Goal: Task Accomplishment & Management: Complete application form

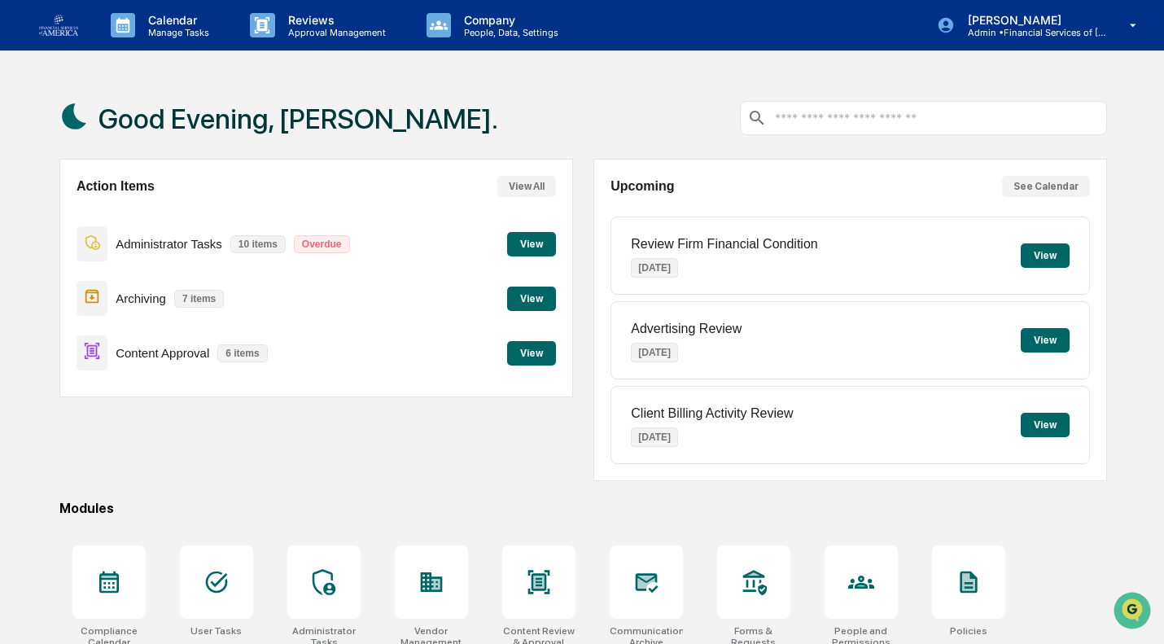
click at [530, 362] on button "View" at bounding box center [531, 353] width 49 height 24
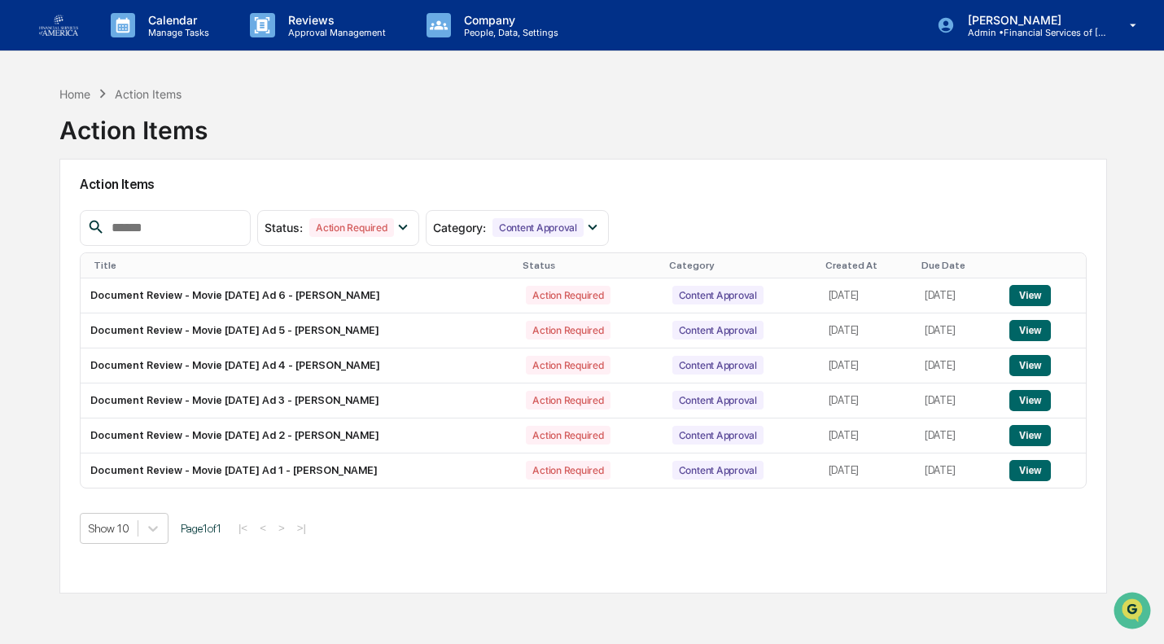
drag, startPoint x: 1036, startPoint y: 475, endPoint x: 1005, endPoint y: 474, distance: 31.0
click at [1036, 475] on button "View" at bounding box center [1031, 470] width 42 height 21
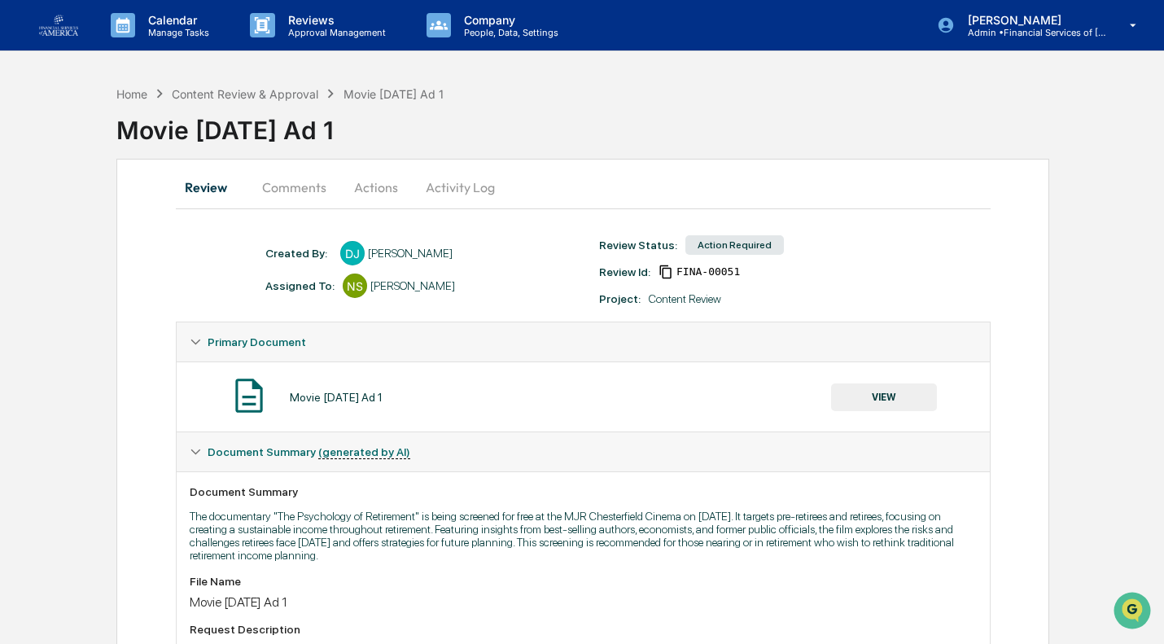
scroll to position [267, 0]
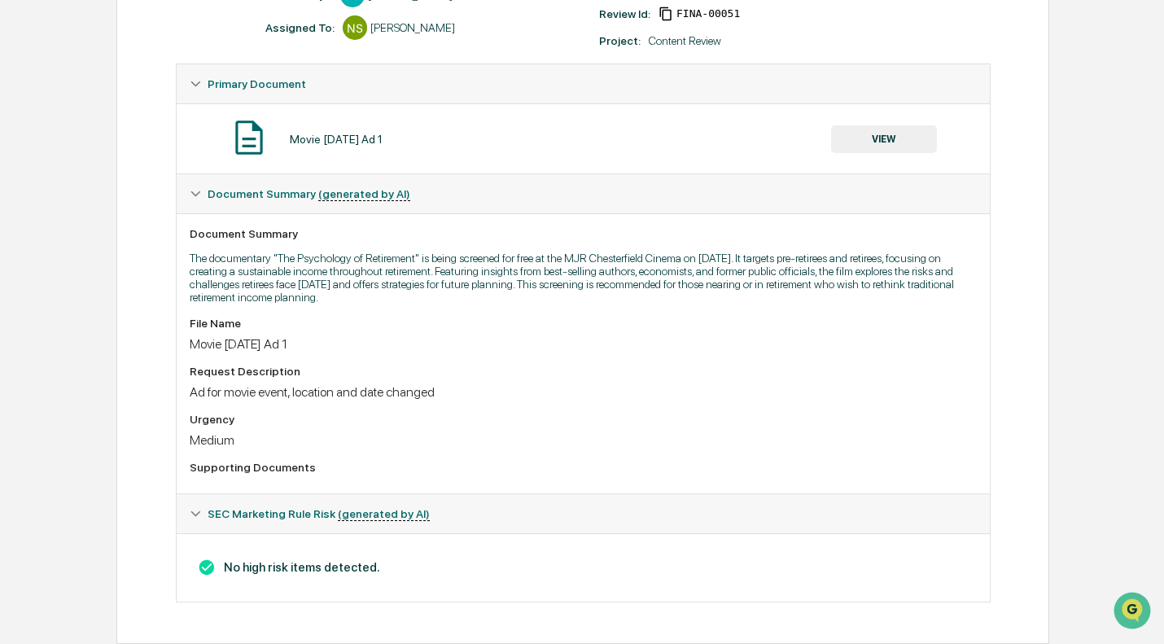
click at [870, 126] on button "VIEW" at bounding box center [884, 139] width 106 height 28
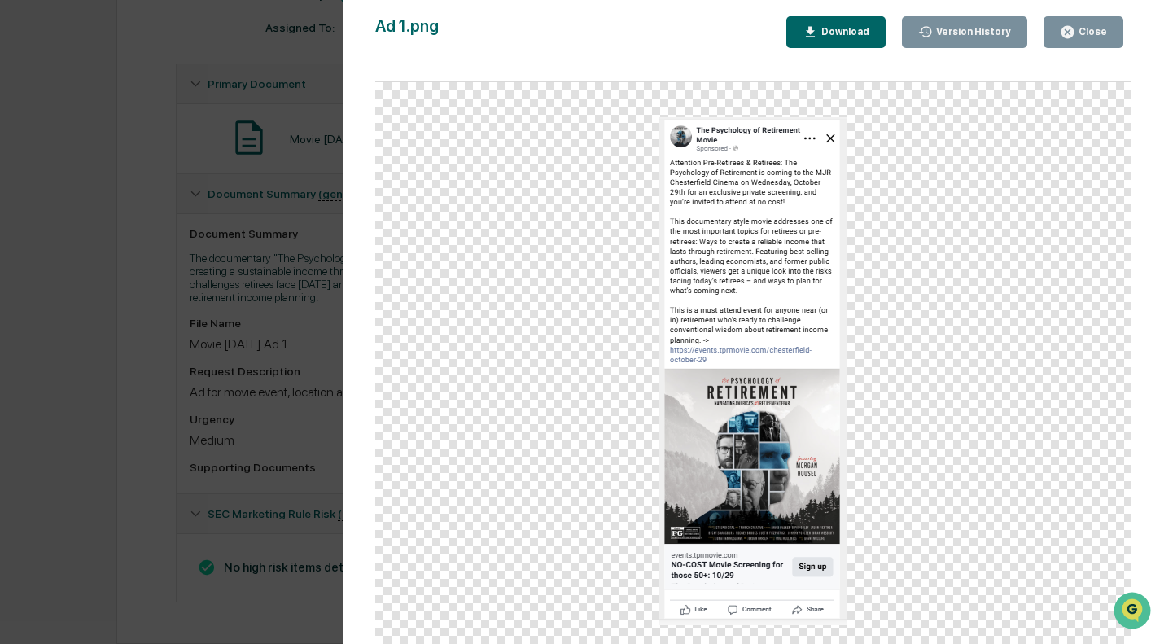
click at [1093, 30] on div "Close" at bounding box center [1092, 31] width 32 height 11
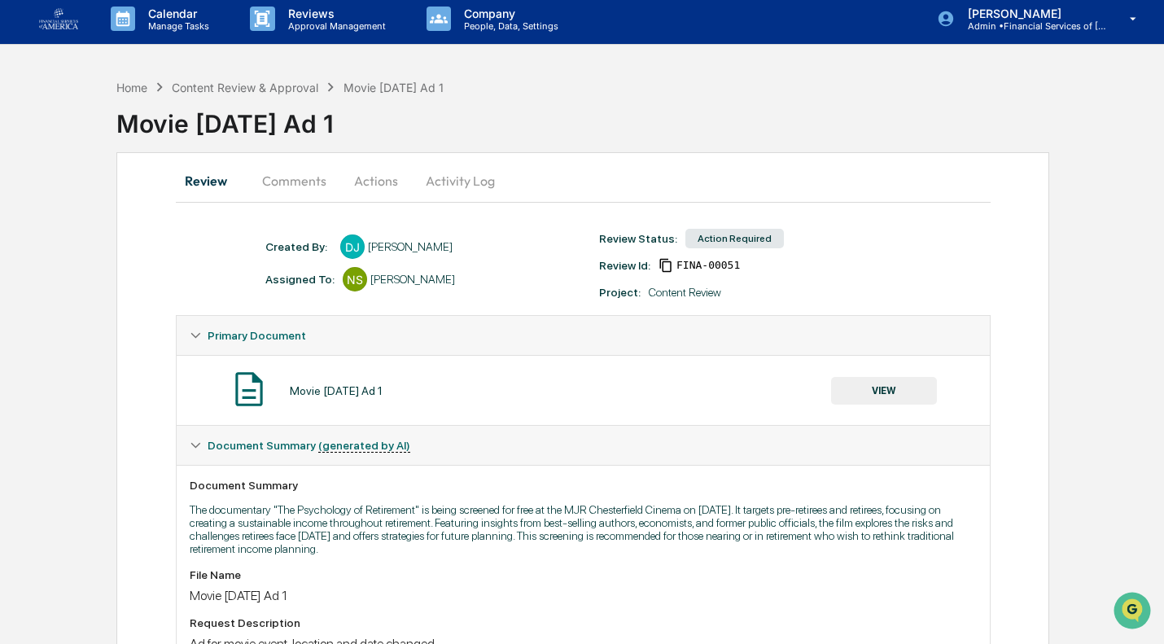
scroll to position [0, 0]
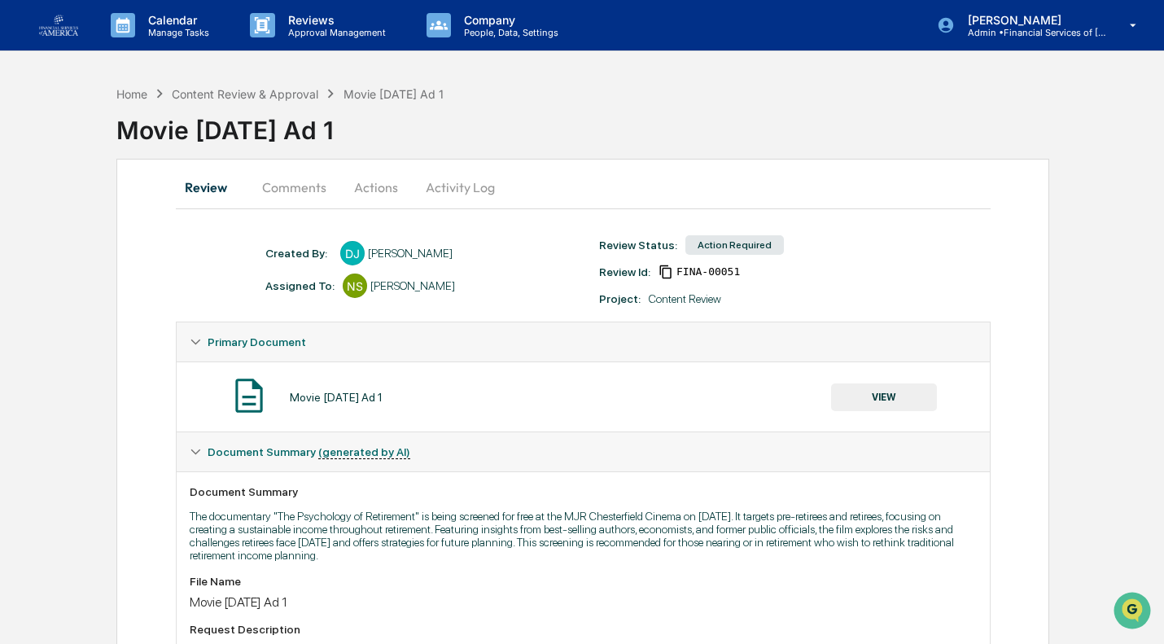
click at [357, 181] on button "Actions" at bounding box center [376, 187] width 73 height 39
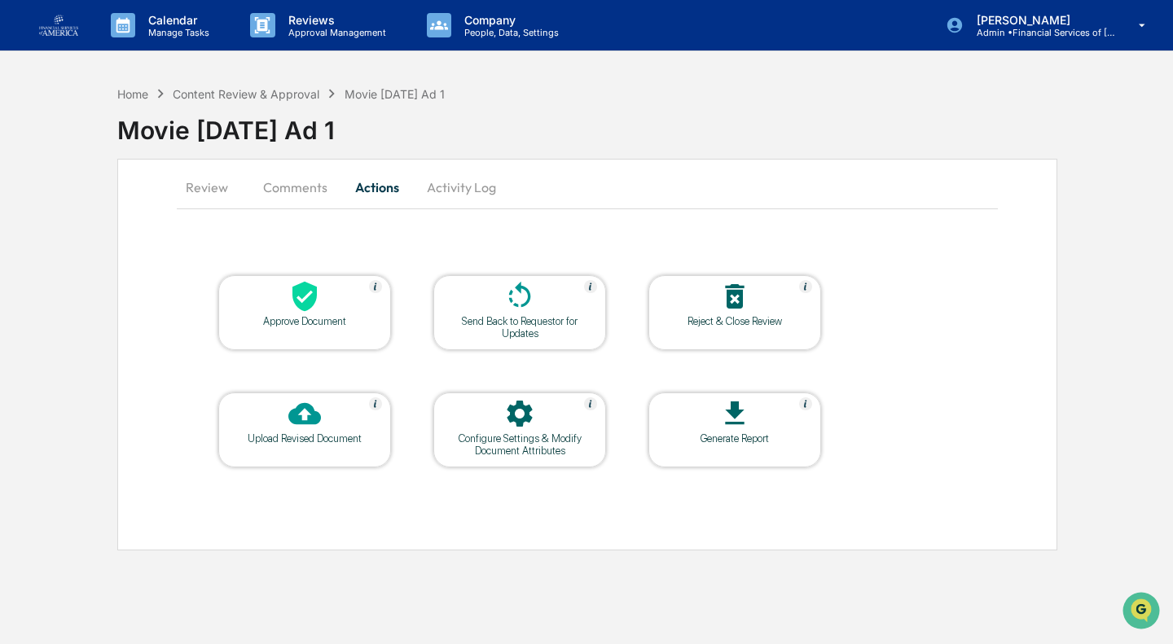
click at [335, 322] on div "Approve Document" at bounding box center [304, 321] width 147 height 12
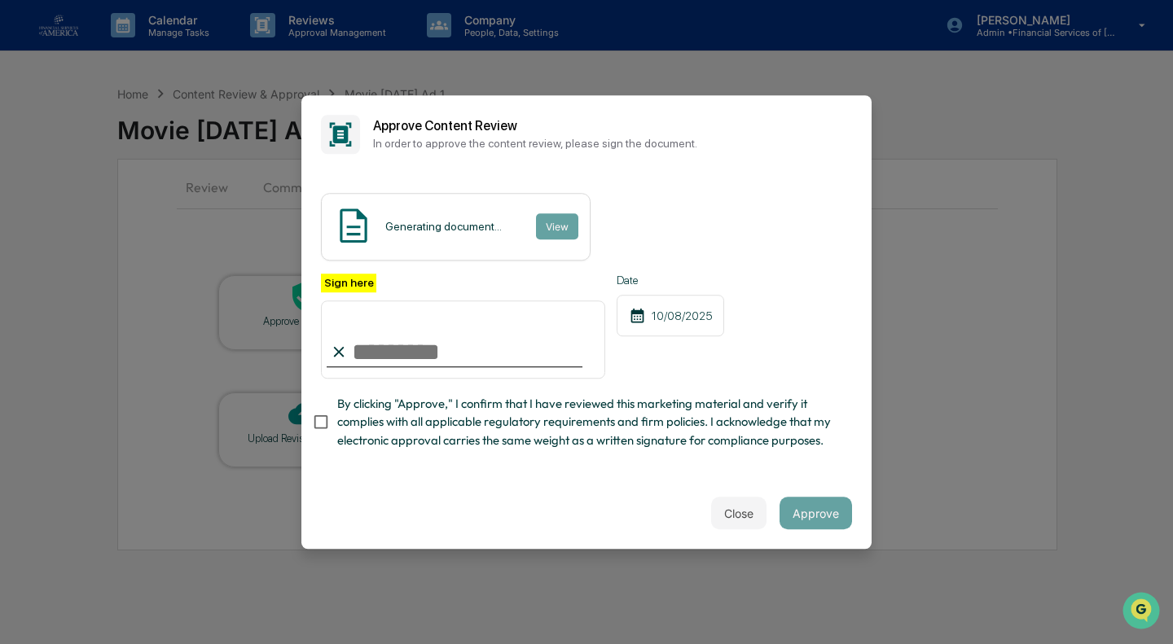
click at [360, 411] on span "By clicking "Approve," I confirm that I have reviewed this marketing material a…" at bounding box center [588, 422] width 502 height 55
click at [376, 343] on input "Sign here" at bounding box center [463, 339] width 284 height 78
type input "**********"
click at [805, 458] on div "**********" at bounding box center [586, 366] width 531 height 185
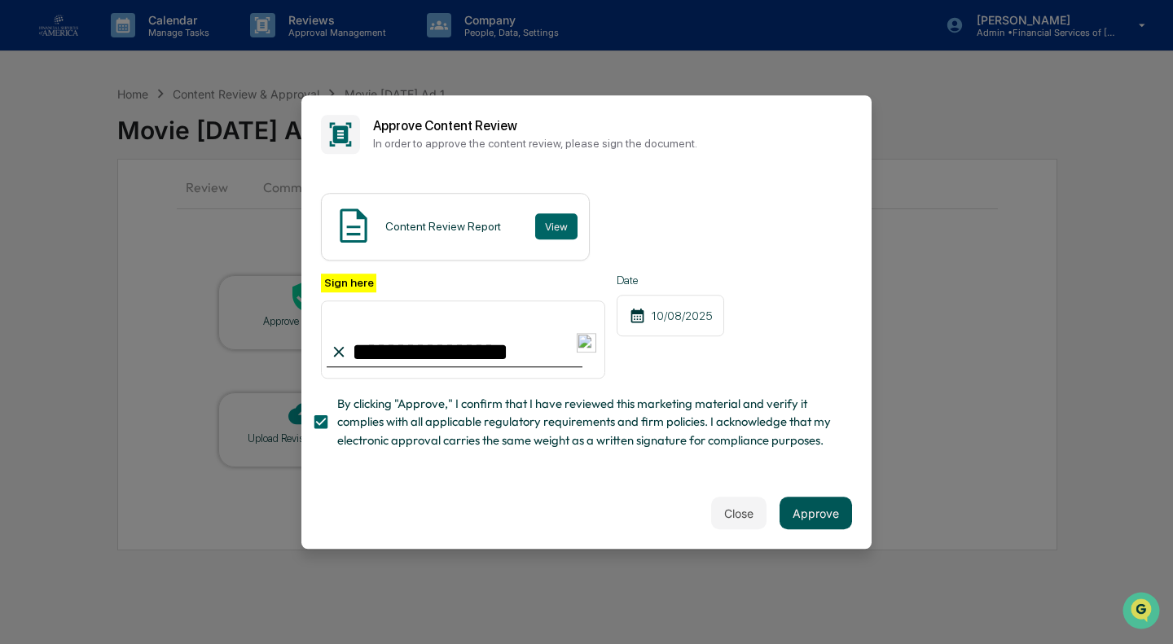
click at [805, 523] on button "Approve" at bounding box center [815, 513] width 72 height 33
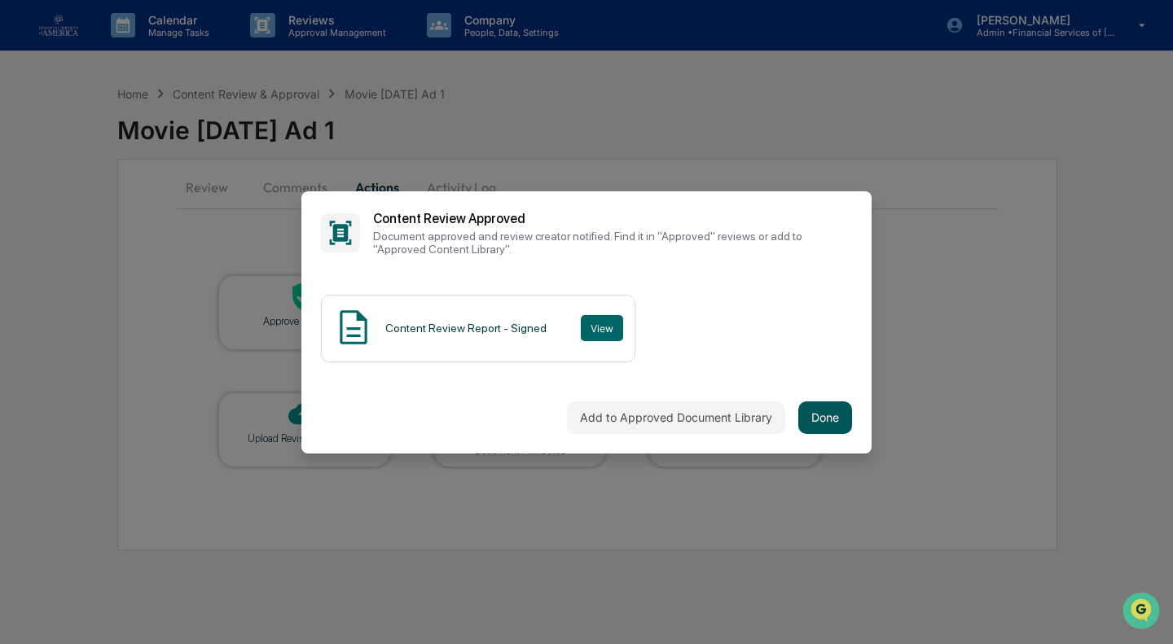
click at [813, 410] on button "Done" at bounding box center [825, 417] width 54 height 33
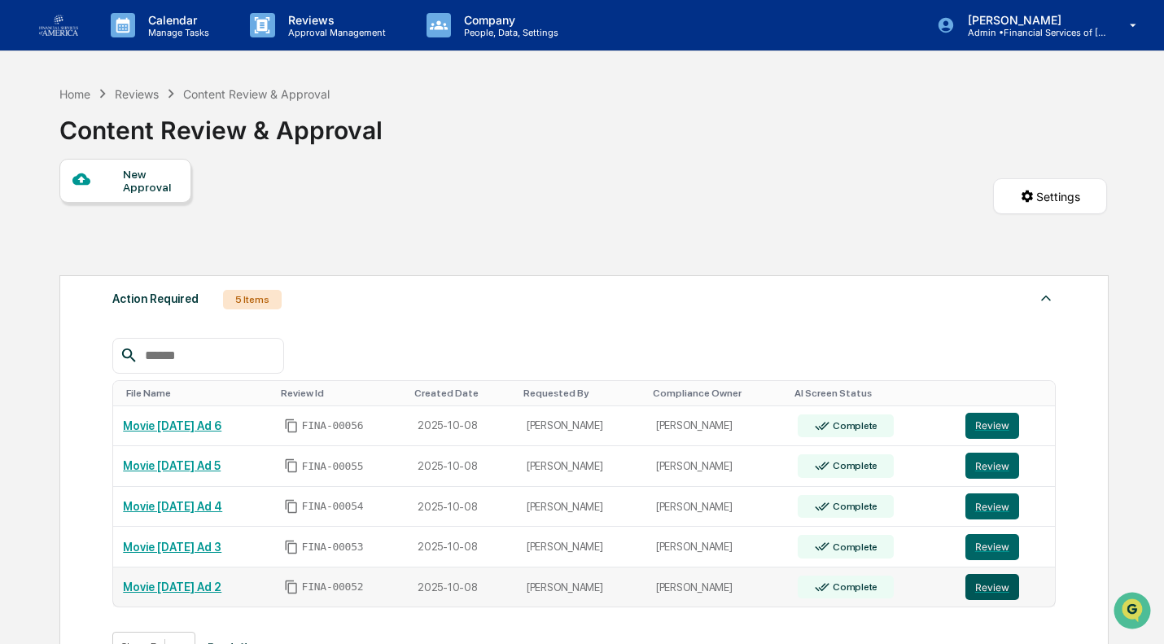
click at [1002, 597] on button "Review" at bounding box center [993, 587] width 54 height 26
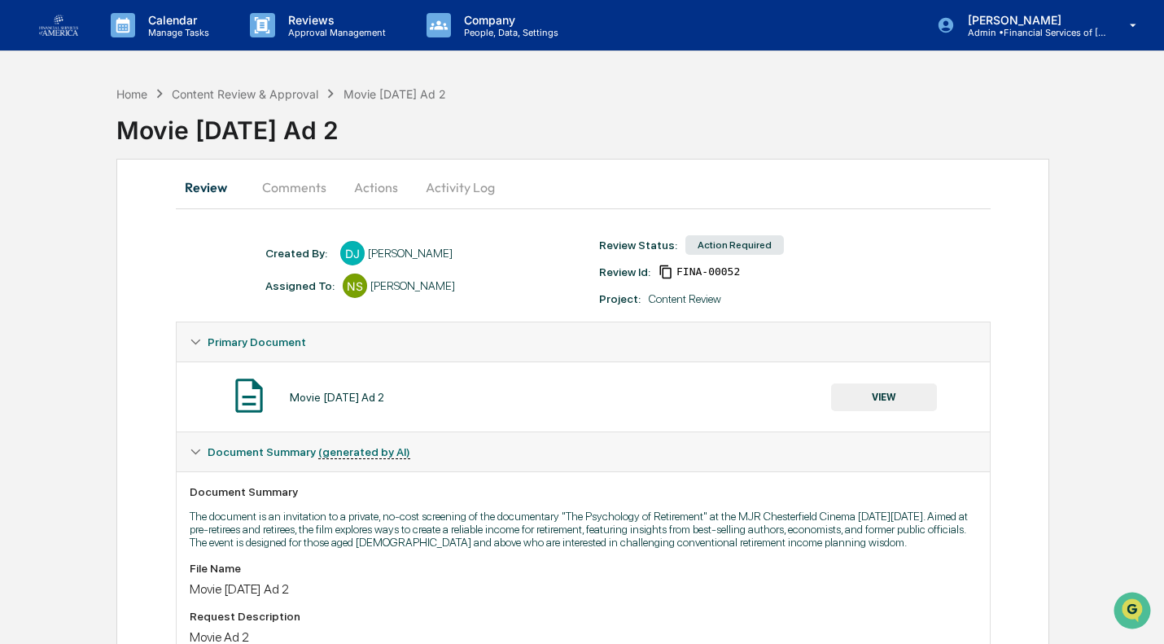
click at [378, 191] on button "Actions" at bounding box center [376, 187] width 73 height 39
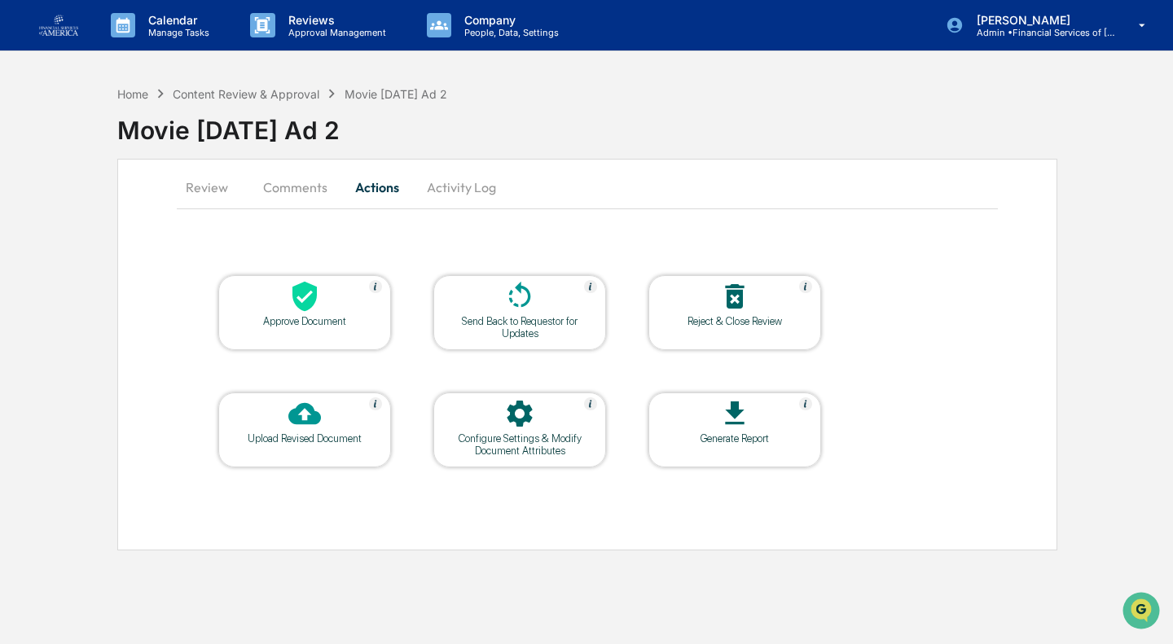
click at [226, 175] on button "Review" at bounding box center [213, 187] width 73 height 39
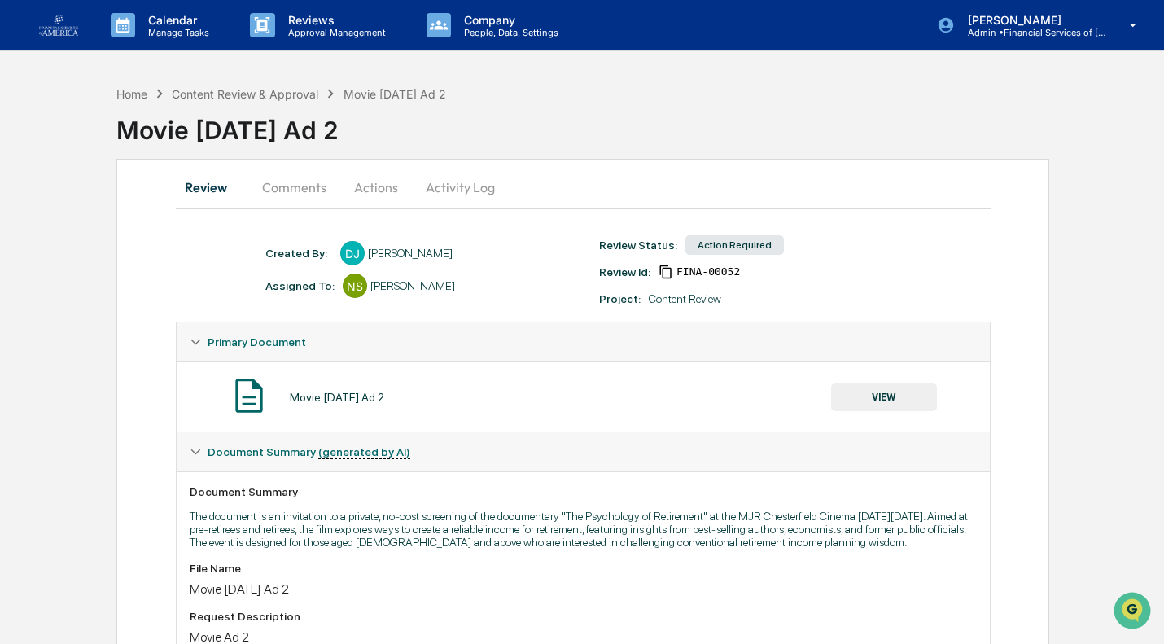
click at [859, 386] on button "VIEW" at bounding box center [884, 398] width 106 height 28
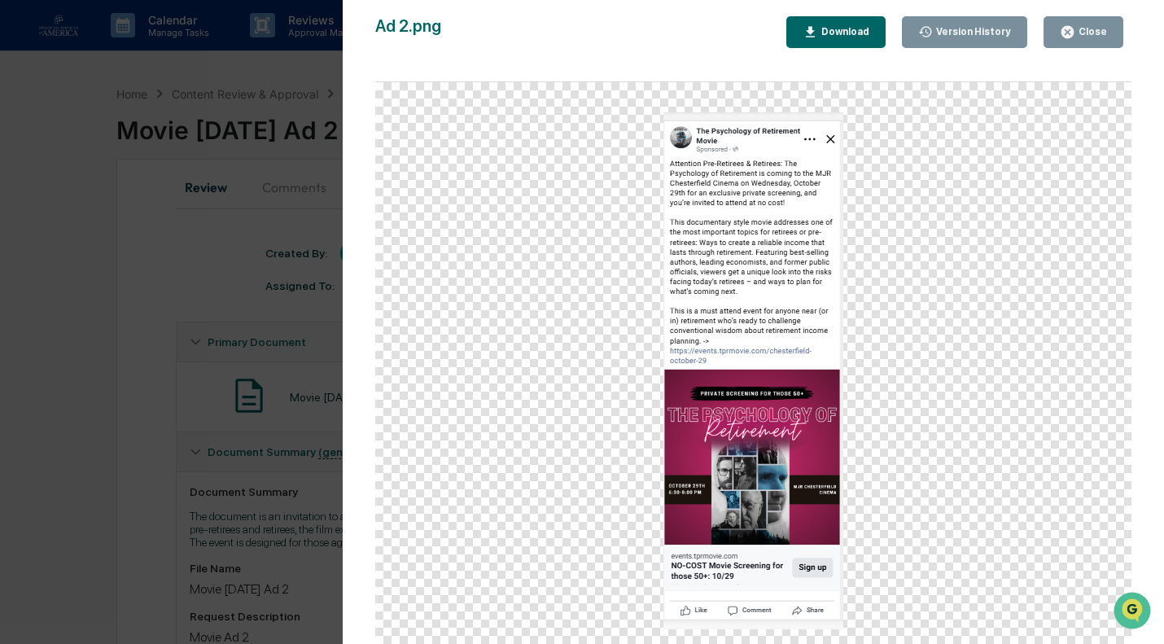
scroll to position [37, 0]
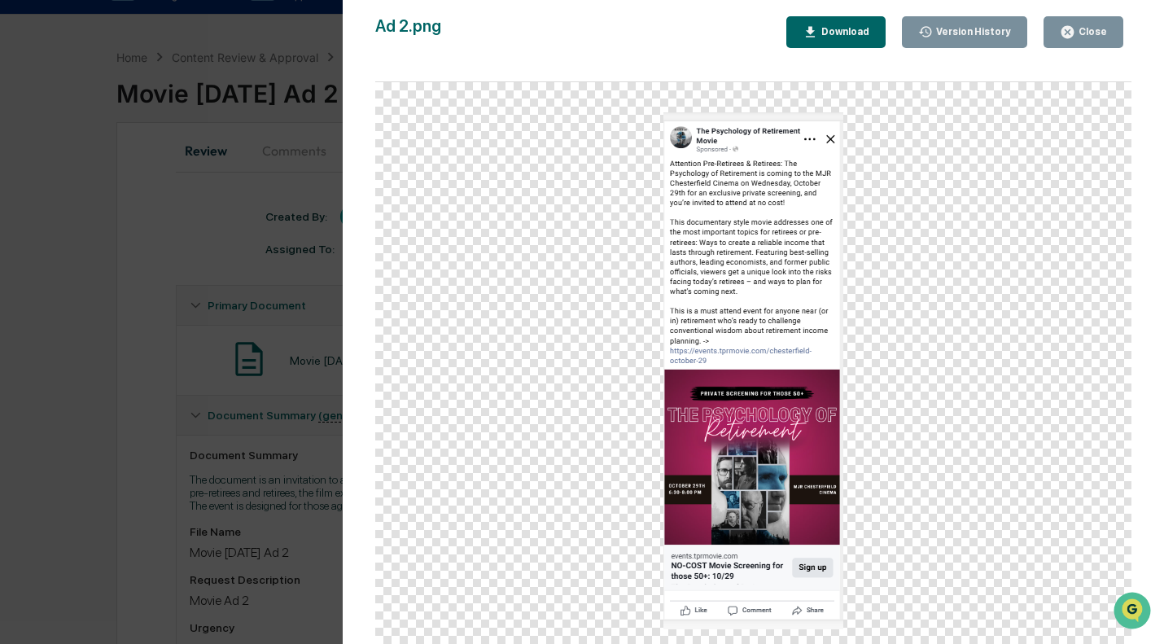
click at [1075, 26] on icon "button" at bounding box center [1067, 31] width 15 height 15
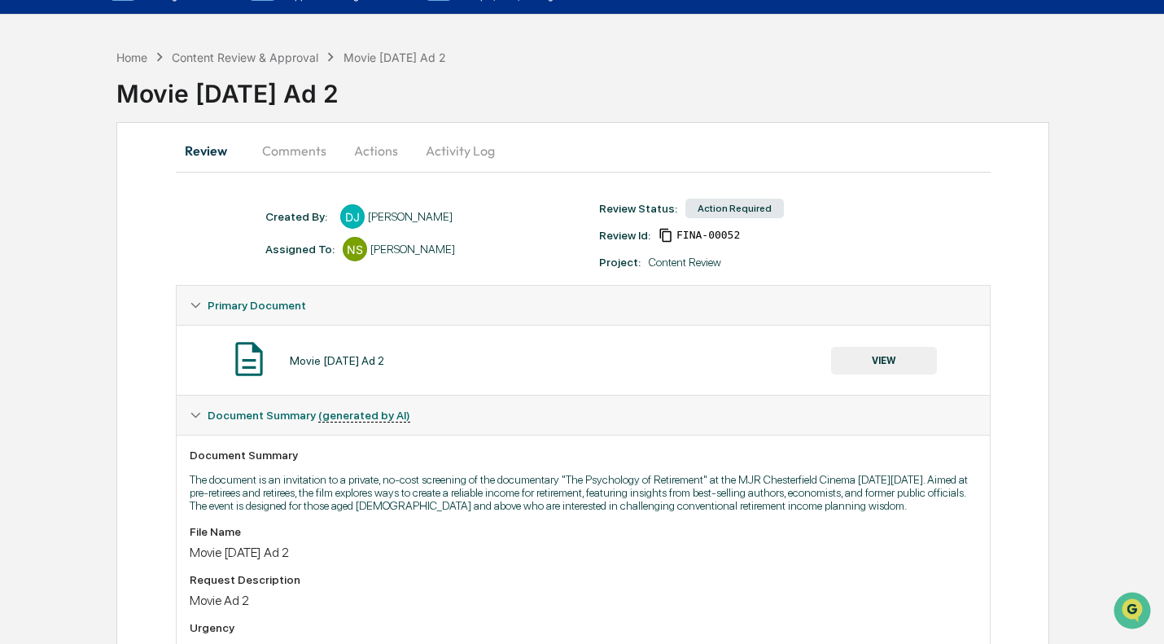
click at [352, 151] on button "Actions" at bounding box center [376, 150] width 73 height 39
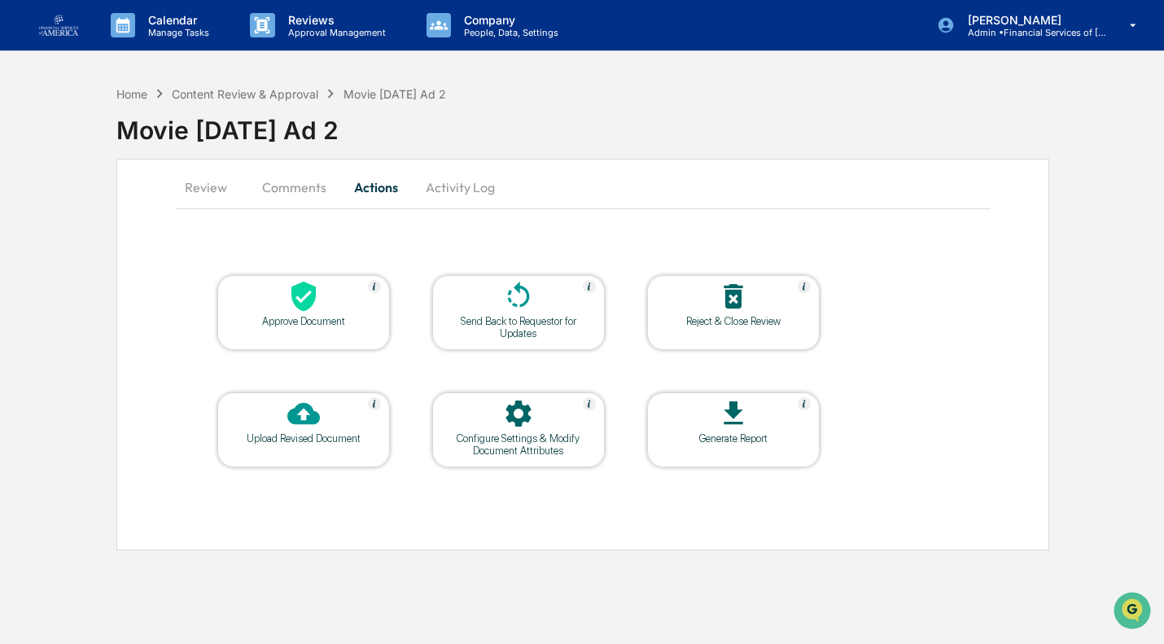
scroll to position [0, 0]
click at [340, 294] on div at bounding box center [304, 297] width 163 height 35
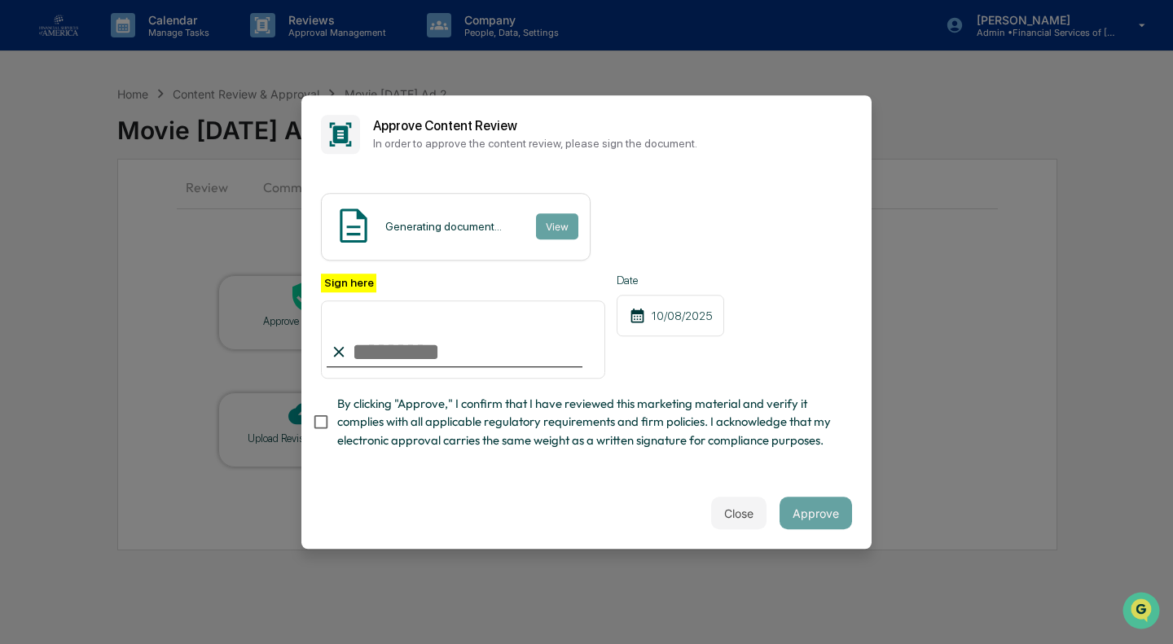
click at [407, 406] on span "By clicking "Approve," I confirm that I have reviewed this marketing material a…" at bounding box center [588, 422] width 502 height 55
click at [405, 331] on input "Sign here" at bounding box center [463, 339] width 284 height 78
type input "**********"
click at [746, 458] on div "**********" at bounding box center [586, 366] width 531 height 185
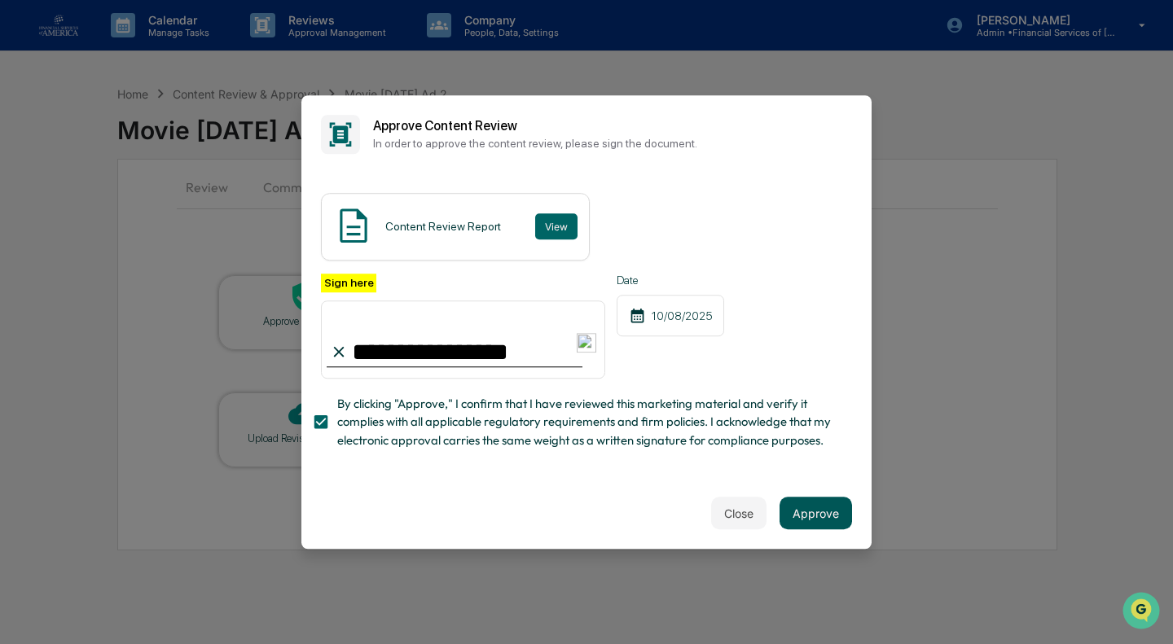
click at [804, 524] on button "Approve" at bounding box center [815, 513] width 72 height 33
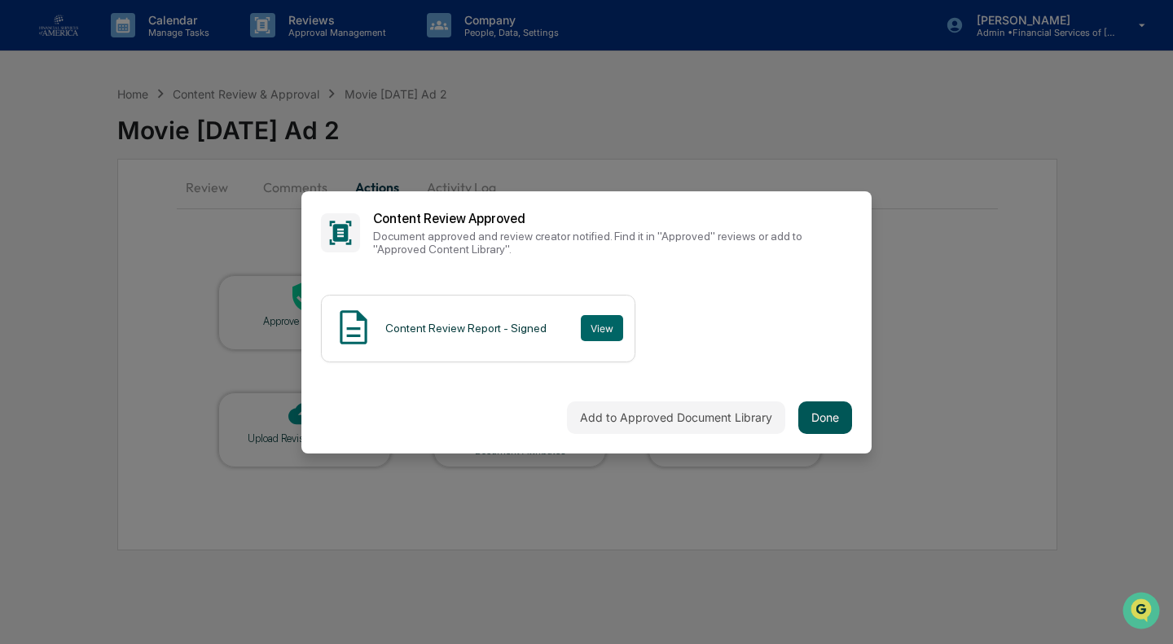
click at [810, 406] on button "Done" at bounding box center [825, 417] width 54 height 33
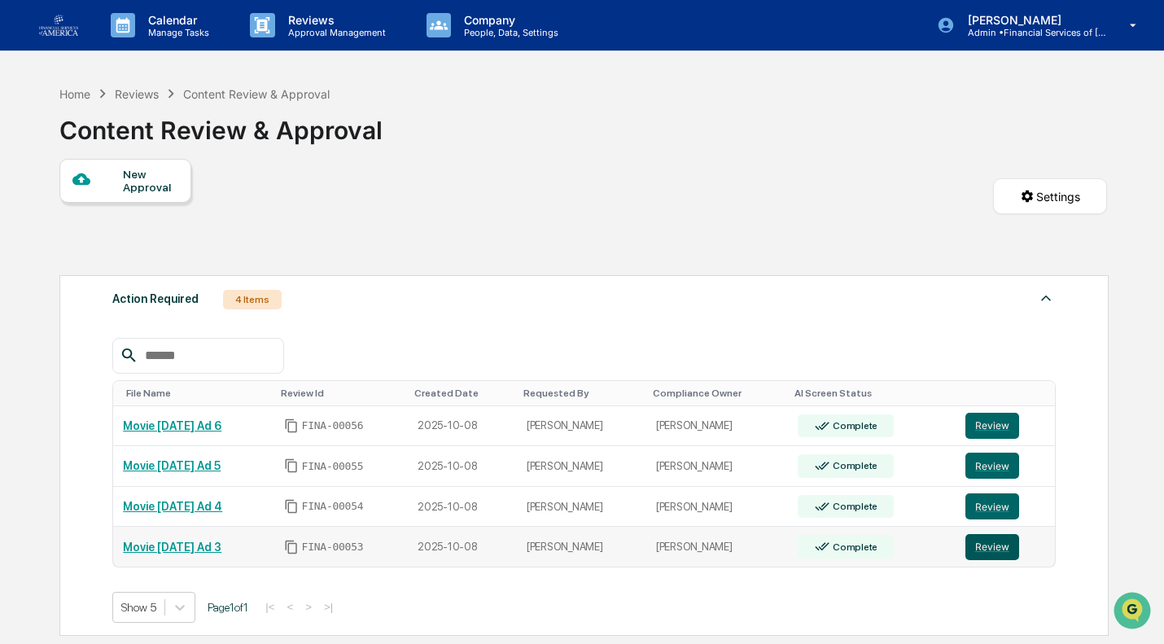
click at [984, 543] on button "Review" at bounding box center [993, 547] width 54 height 26
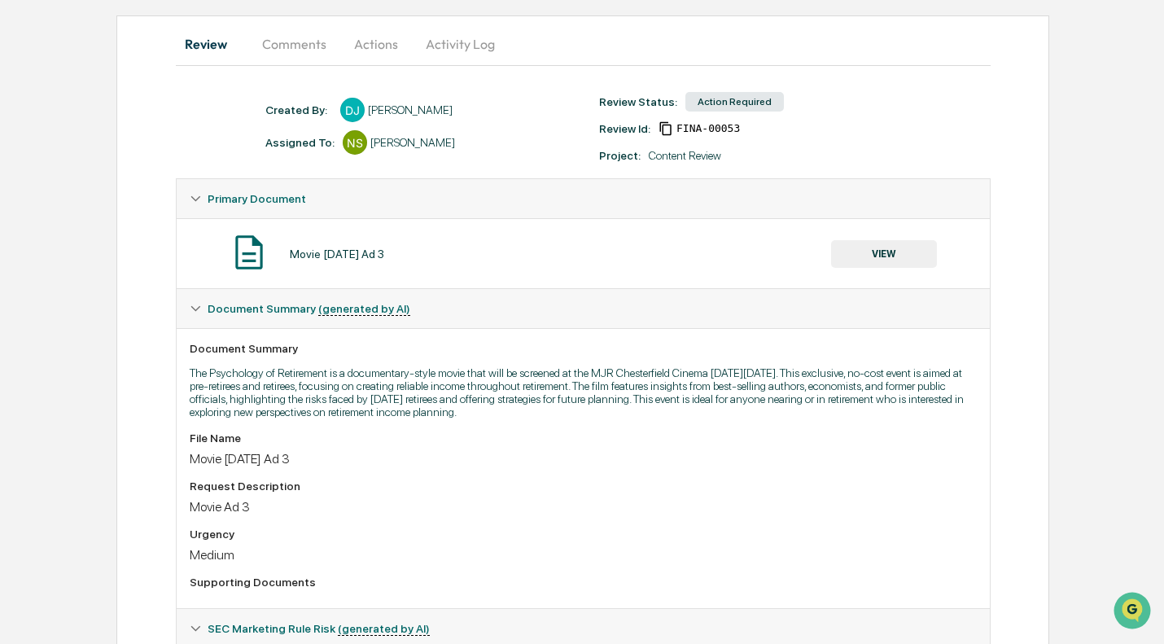
scroll to position [121, 0]
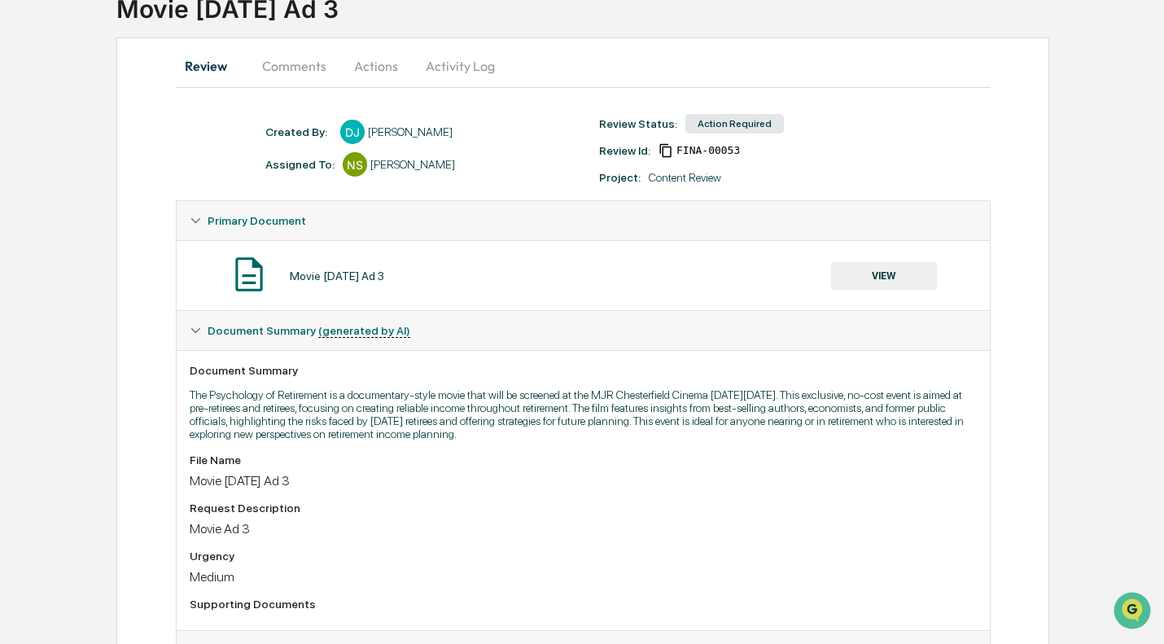
click at [874, 281] on button "VIEW" at bounding box center [884, 276] width 106 height 28
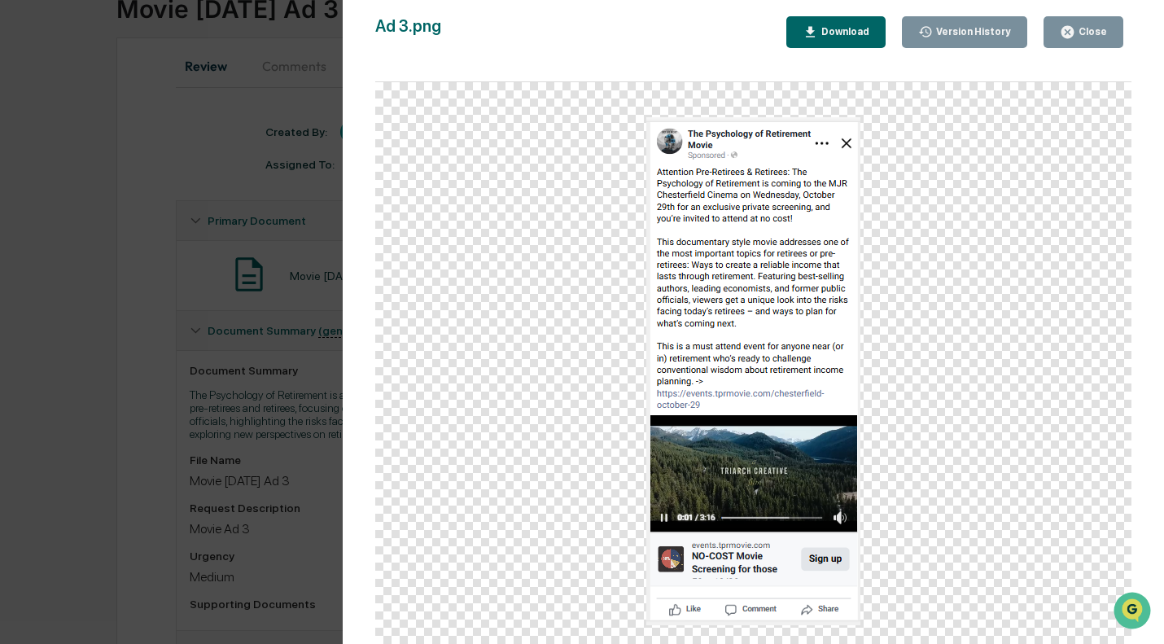
click at [1071, 25] on icon "button" at bounding box center [1067, 31] width 15 height 15
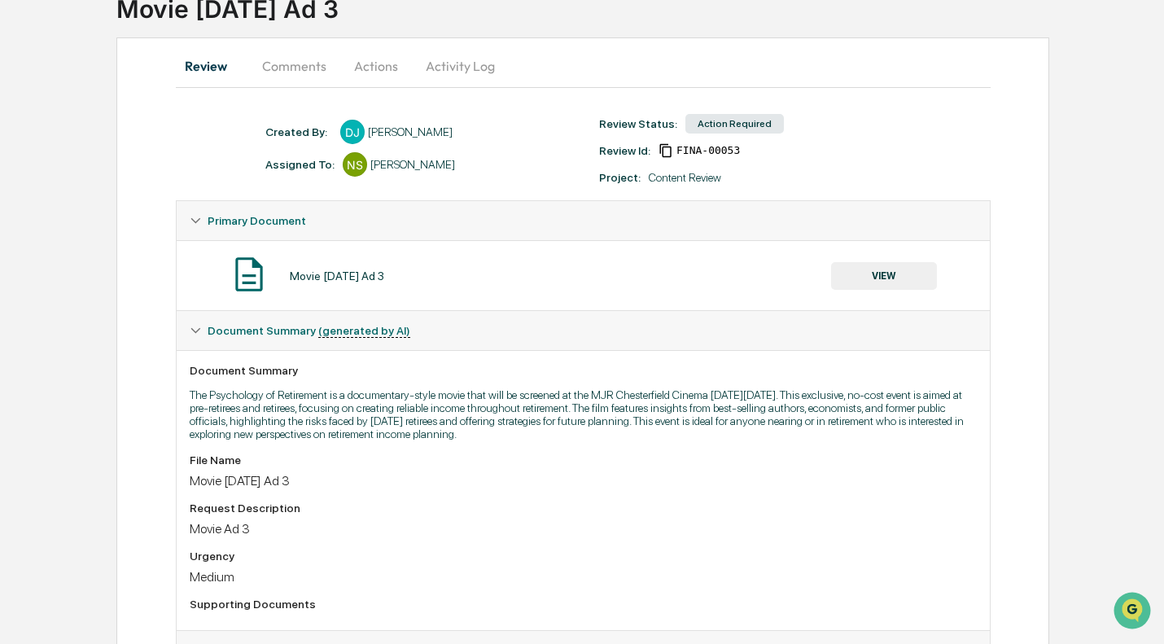
click at [376, 68] on button "Actions" at bounding box center [376, 65] width 73 height 39
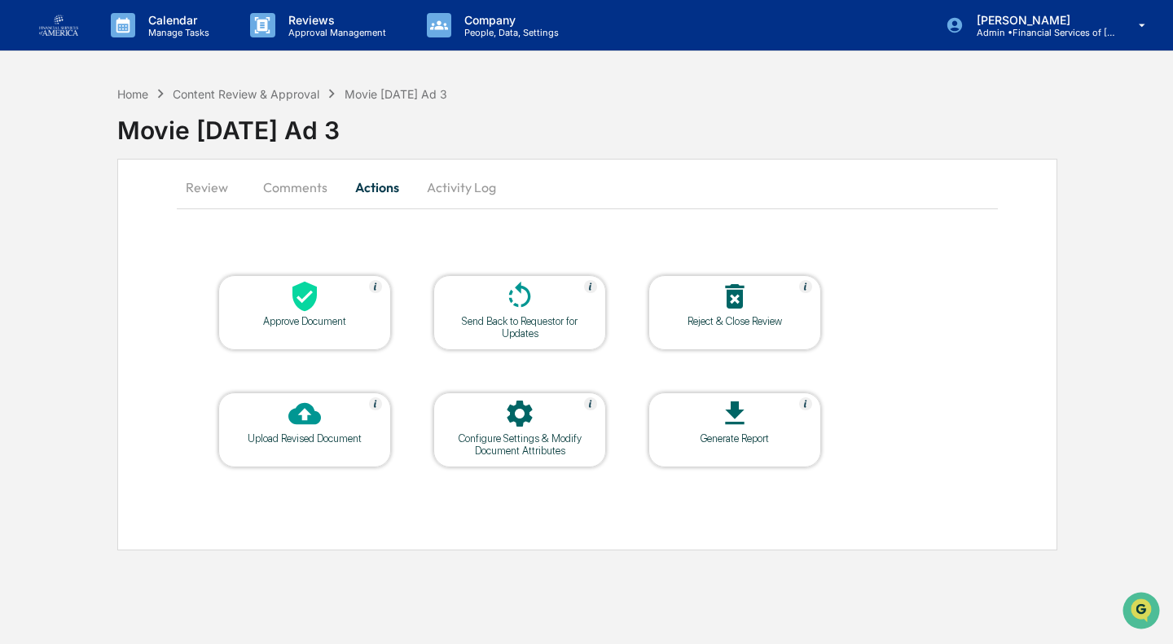
click at [296, 285] on icon at bounding box center [304, 297] width 24 height 30
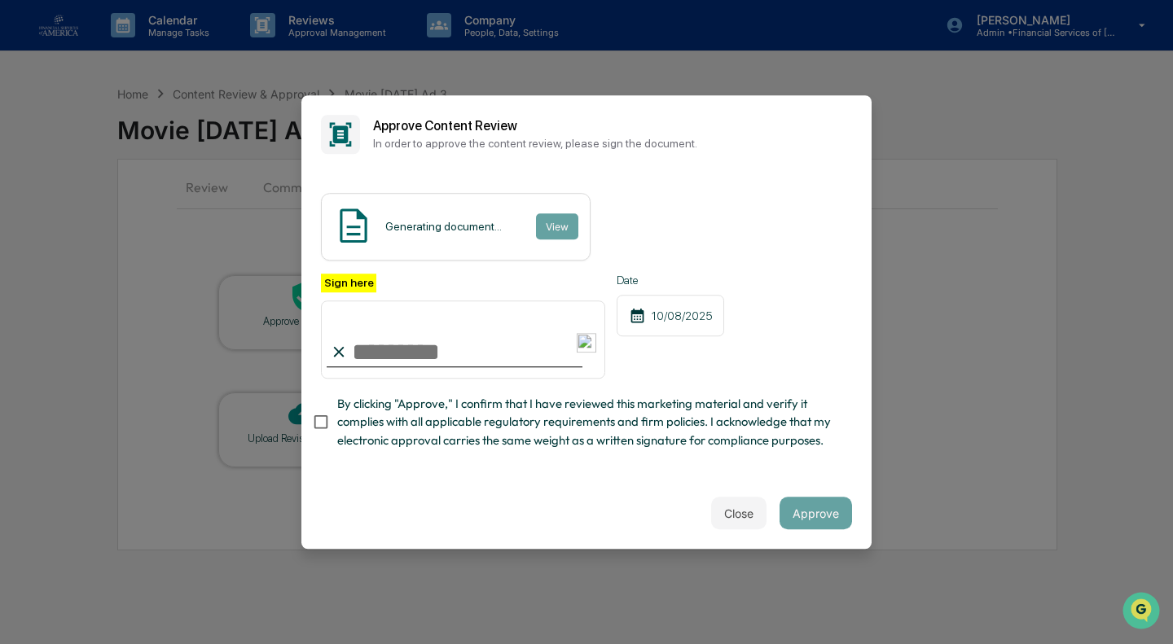
drag, startPoint x: 344, startPoint y: 433, endPoint x: 368, endPoint y: 373, distance: 65.0
click at [348, 427] on span "By clicking "Approve," I confirm that I have reviewed this marketing material a…" at bounding box center [588, 422] width 502 height 55
click at [375, 333] on input "Sign here" at bounding box center [463, 339] width 284 height 78
type input "**********"
click at [784, 515] on button "Approve" at bounding box center [815, 513] width 72 height 33
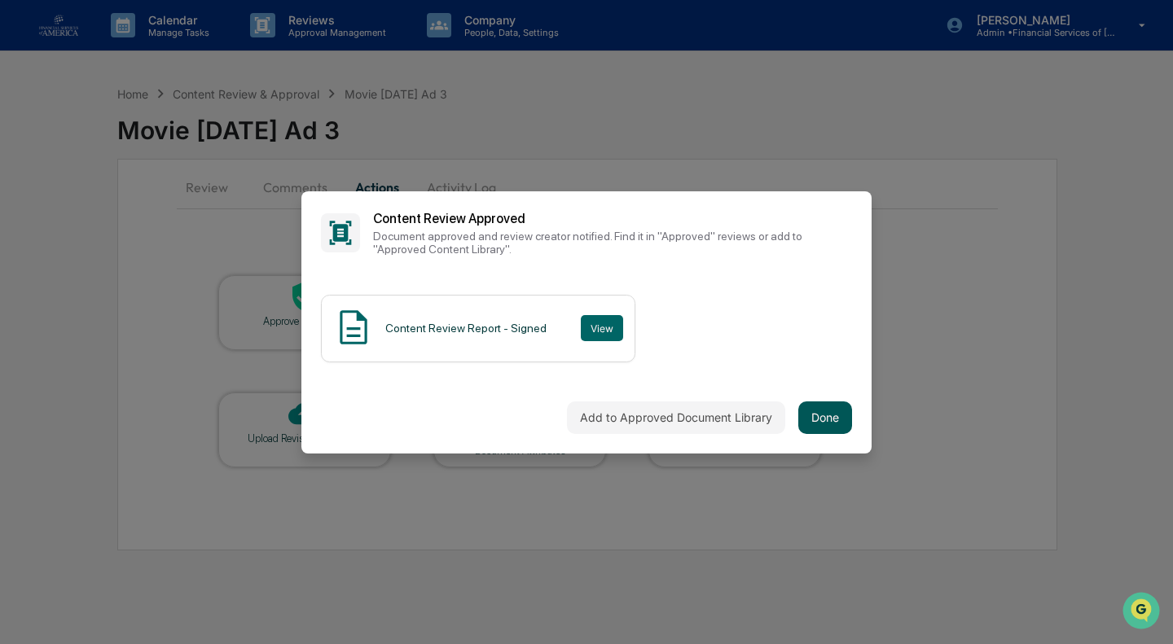
click at [817, 413] on button "Done" at bounding box center [825, 417] width 54 height 33
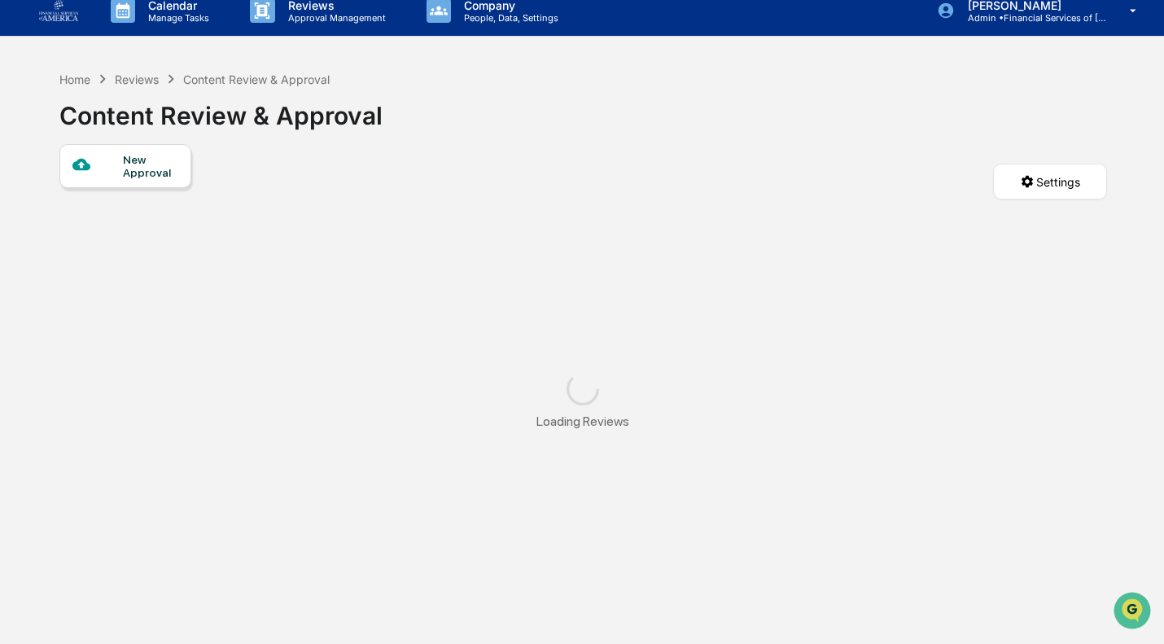
scroll to position [15, 0]
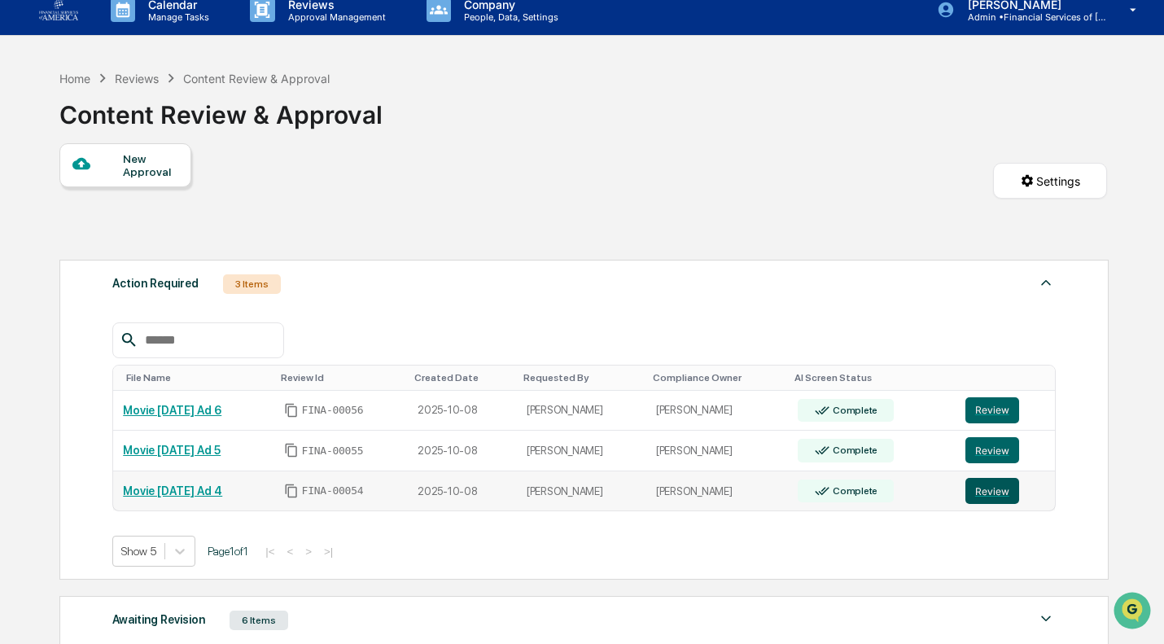
click at [995, 493] on button "Review" at bounding box center [993, 491] width 54 height 26
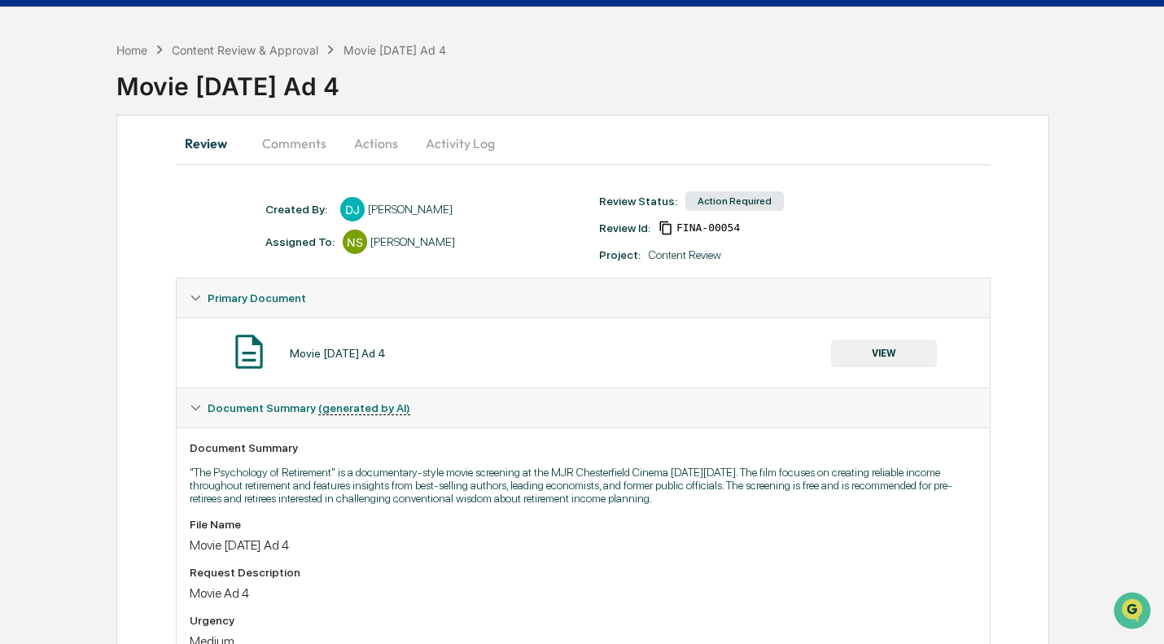
scroll to position [43, 0]
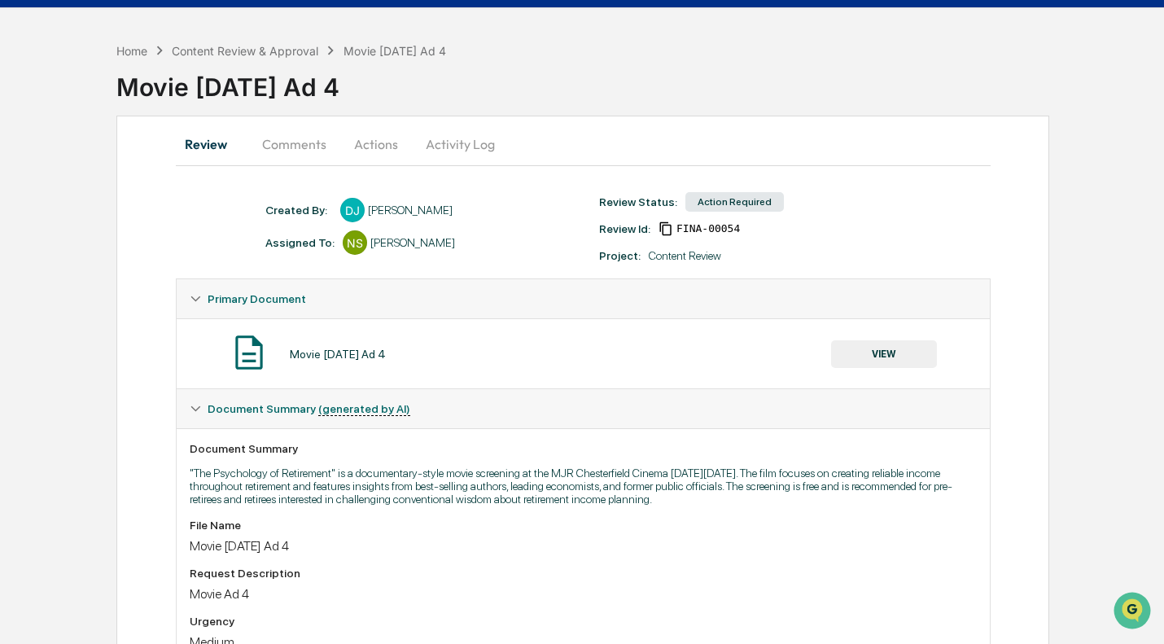
click at [898, 379] on div "Movie 10/29/25 Ad 4 VIEW" at bounding box center [583, 353] width 813 height 70
click at [890, 357] on button "VIEW" at bounding box center [884, 354] width 106 height 28
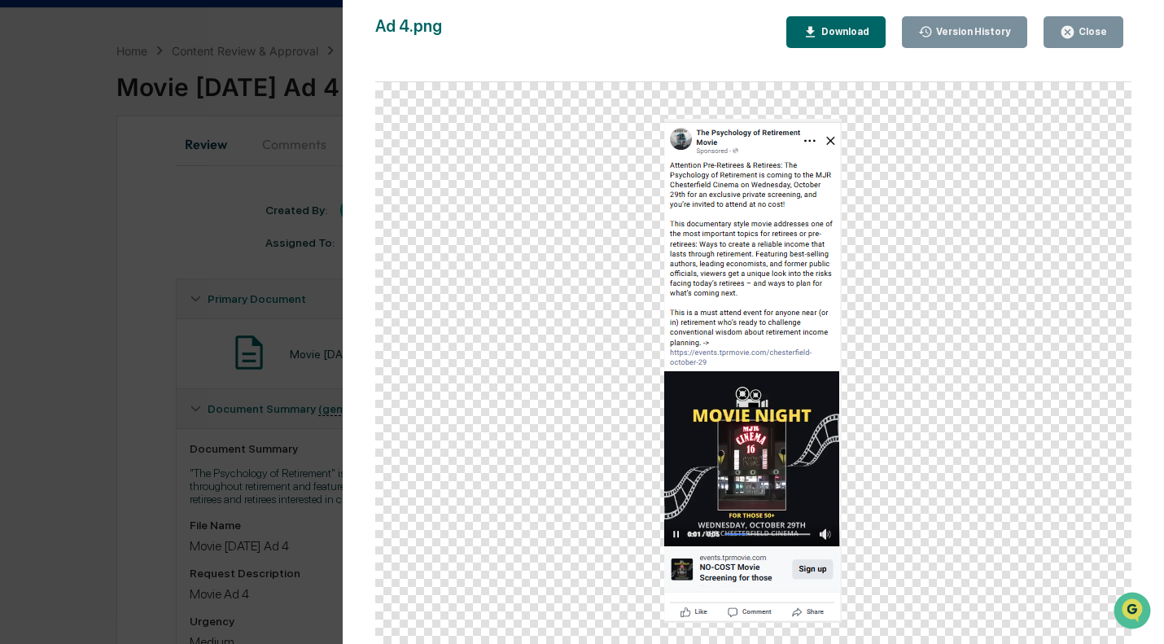
click at [1066, 39] on icon "button" at bounding box center [1067, 31] width 15 height 15
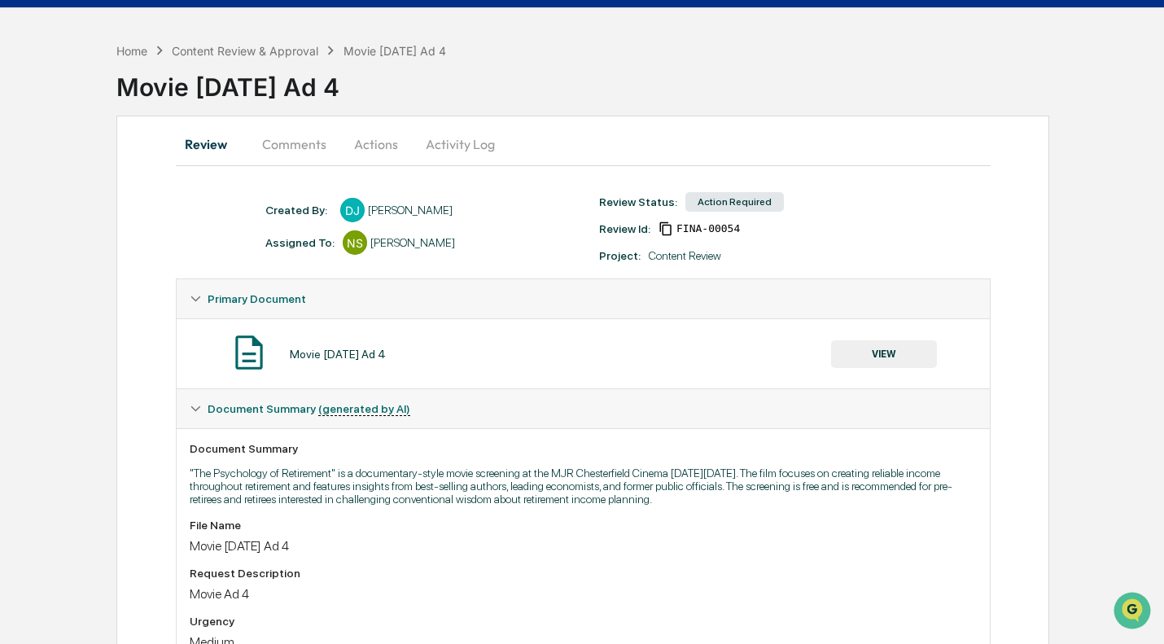
click at [374, 151] on button "Actions" at bounding box center [376, 144] width 73 height 39
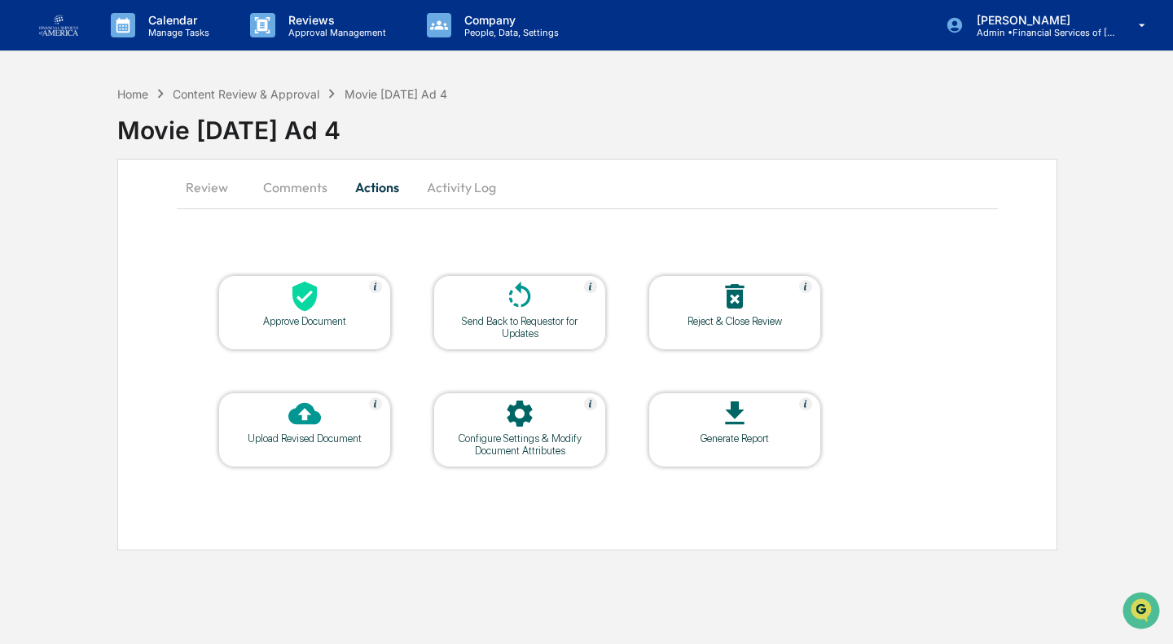
click at [341, 317] on div "Approve Document" at bounding box center [304, 321] width 147 height 12
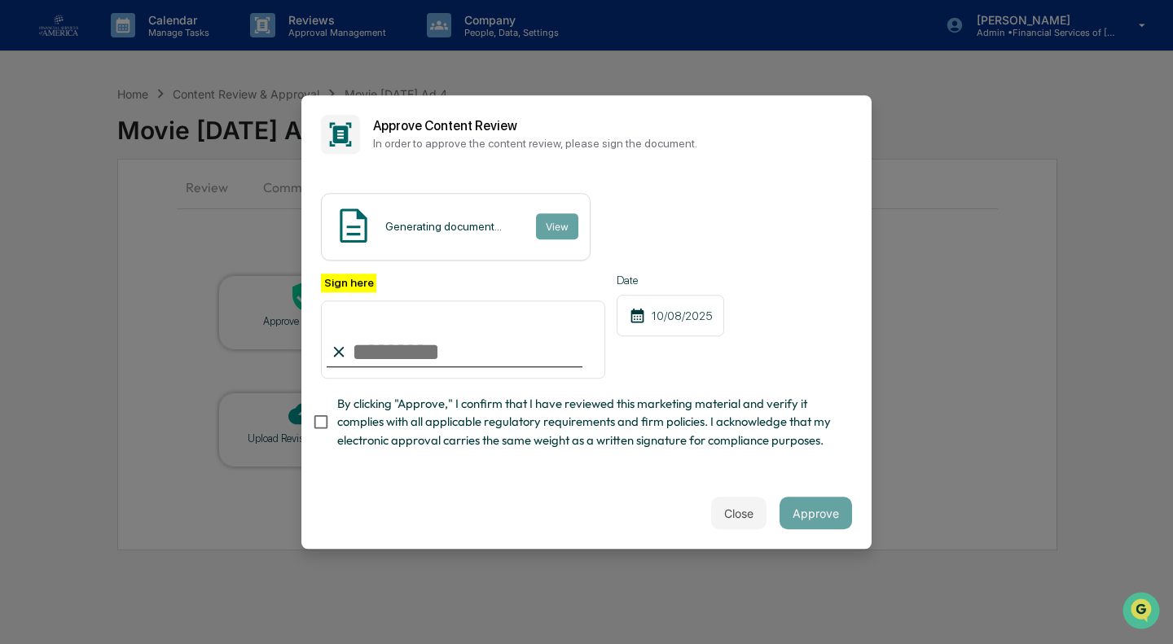
click at [432, 432] on span "By clicking "Approve," I confirm that I have reviewed this marketing material a…" at bounding box center [588, 422] width 502 height 55
click at [453, 344] on input "Sign here" at bounding box center [463, 339] width 284 height 78
type input "**********"
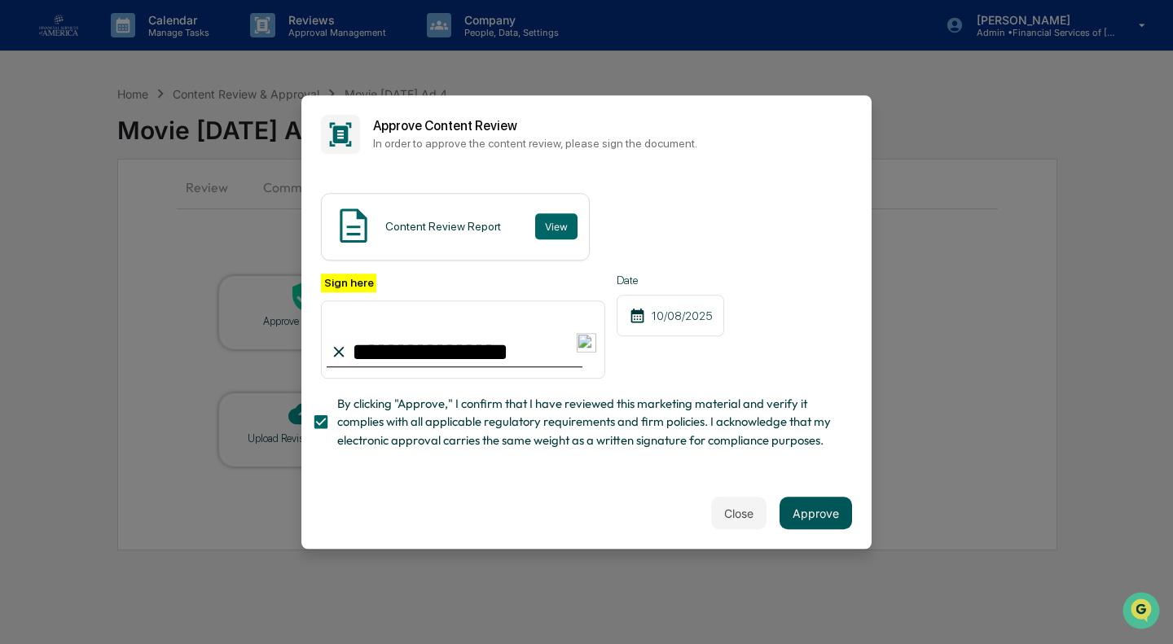
click at [830, 512] on button "Approve" at bounding box center [815, 513] width 72 height 33
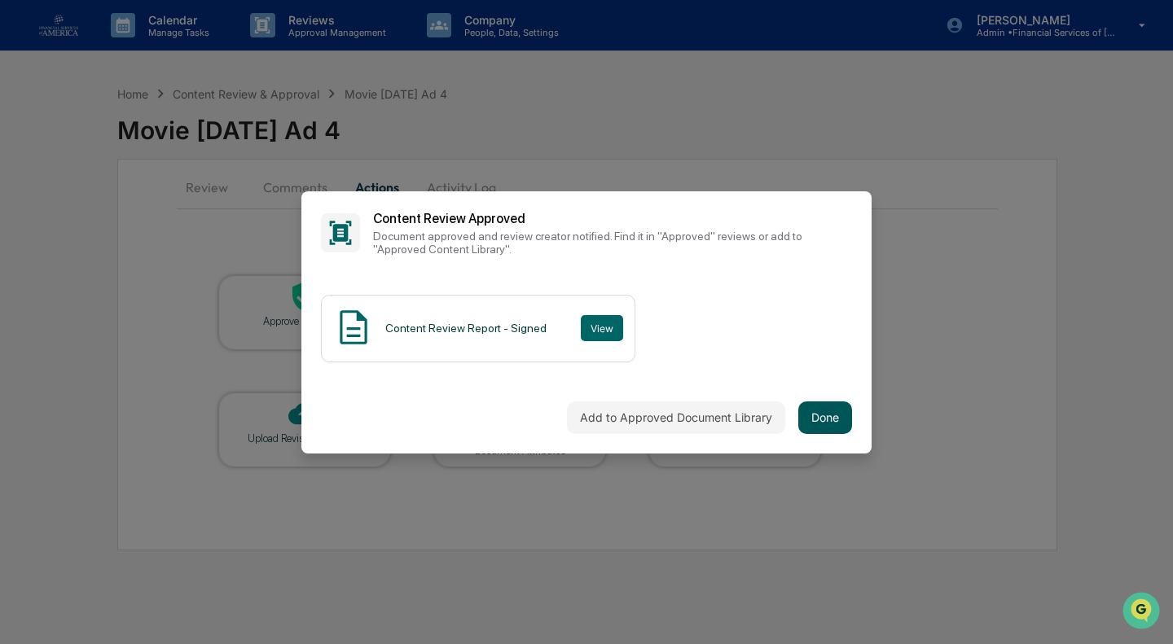
click at [836, 410] on button "Done" at bounding box center [825, 417] width 54 height 33
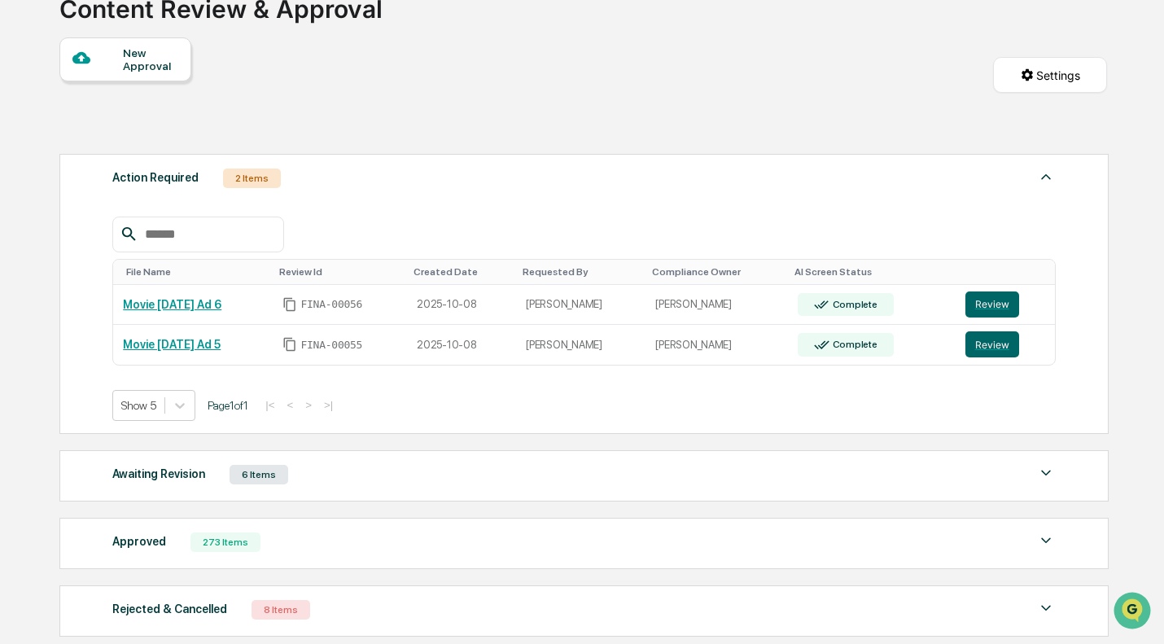
scroll to position [131, 0]
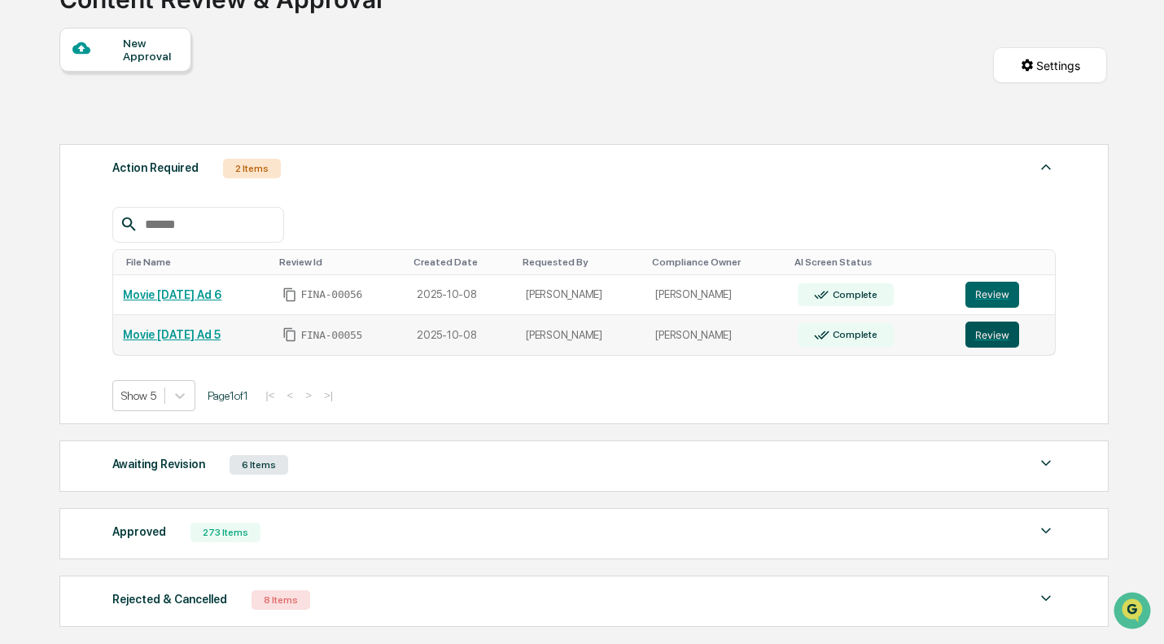
click at [987, 338] on button "Review" at bounding box center [993, 335] width 54 height 26
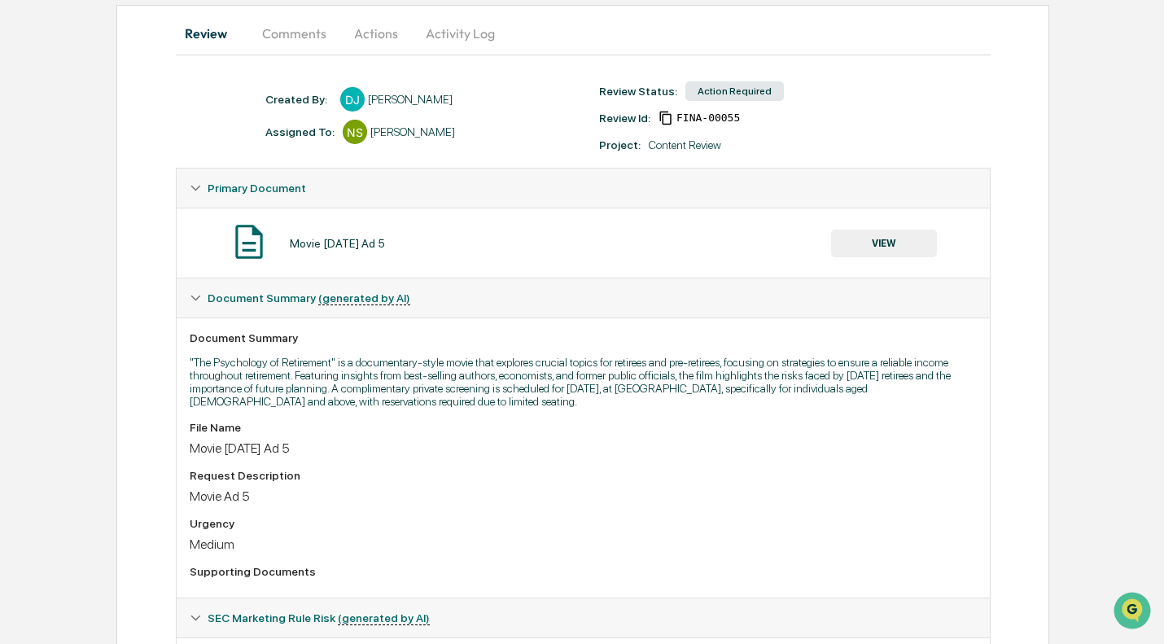
scroll to position [152, 0]
click at [854, 236] on button "VIEW" at bounding box center [884, 245] width 106 height 28
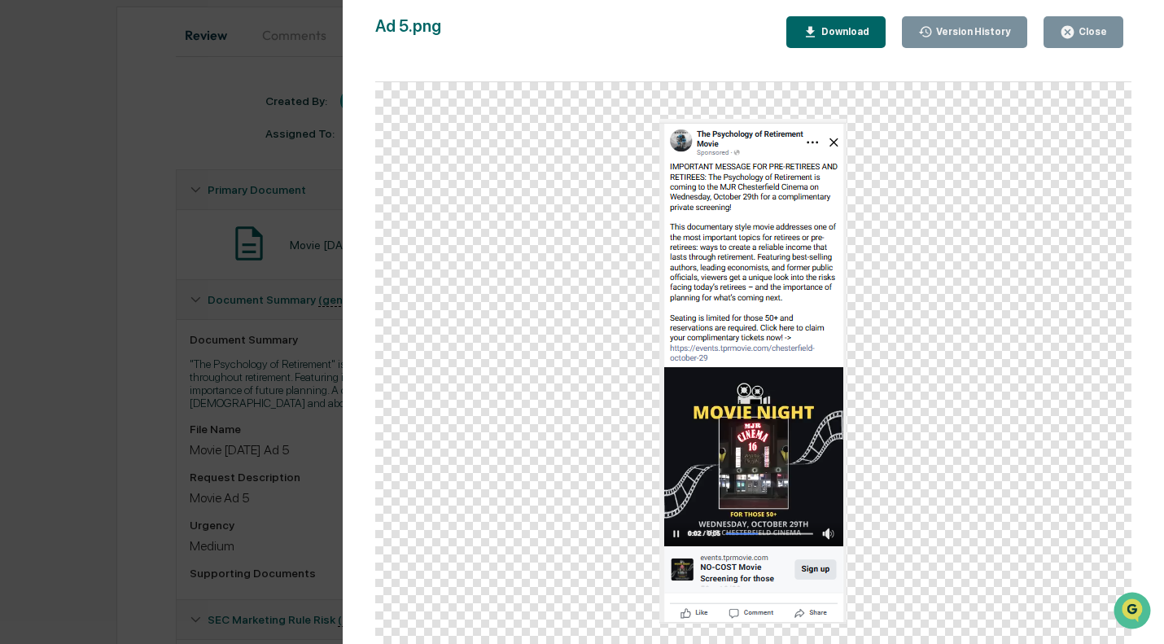
click at [1089, 38] on div "Close" at bounding box center [1083, 31] width 47 height 15
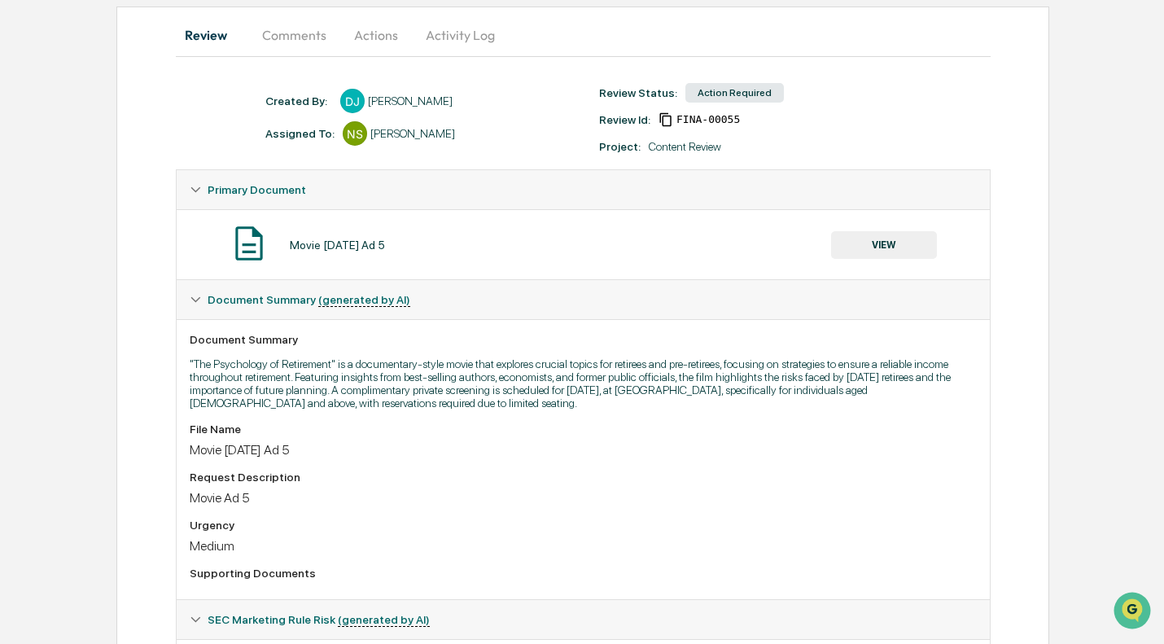
click at [347, 38] on button "Actions" at bounding box center [376, 34] width 73 height 39
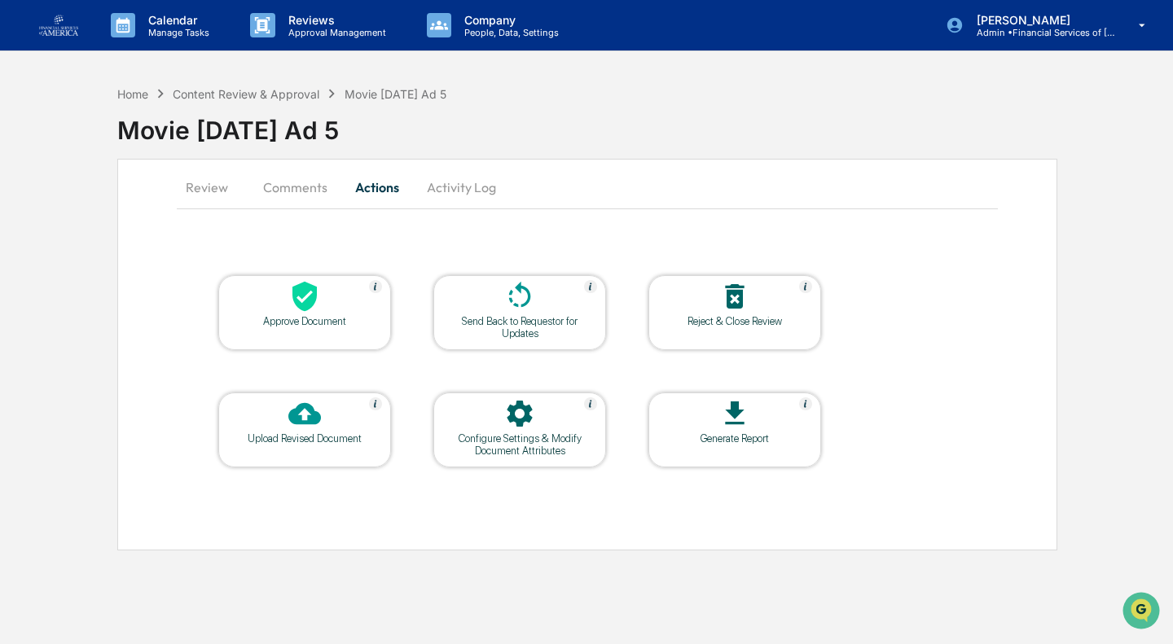
click at [301, 327] on div "Approve Document" at bounding box center [304, 321] width 147 height 12
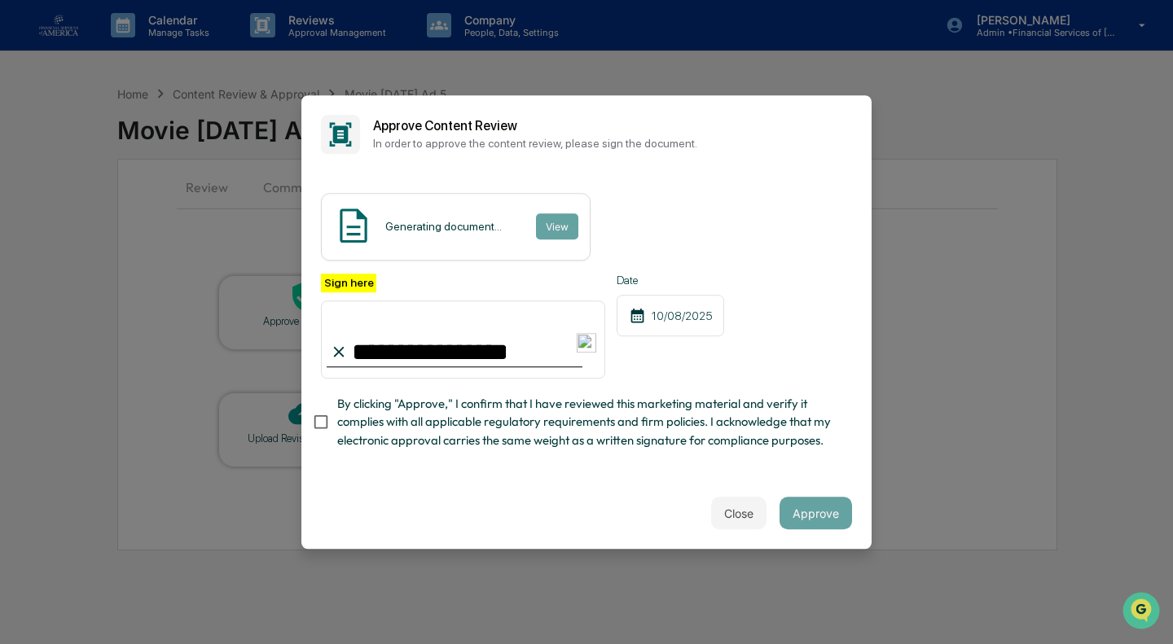
type input "**********"
click at [449, 419] on span "By clicking "Approve," I confirm that I have reviewed this marketing material a…" at bounding box center [588, 422] width 502 height 55
click at [801, 528] on button "Approve" at bounding box center [815, 513] width 72 height 33
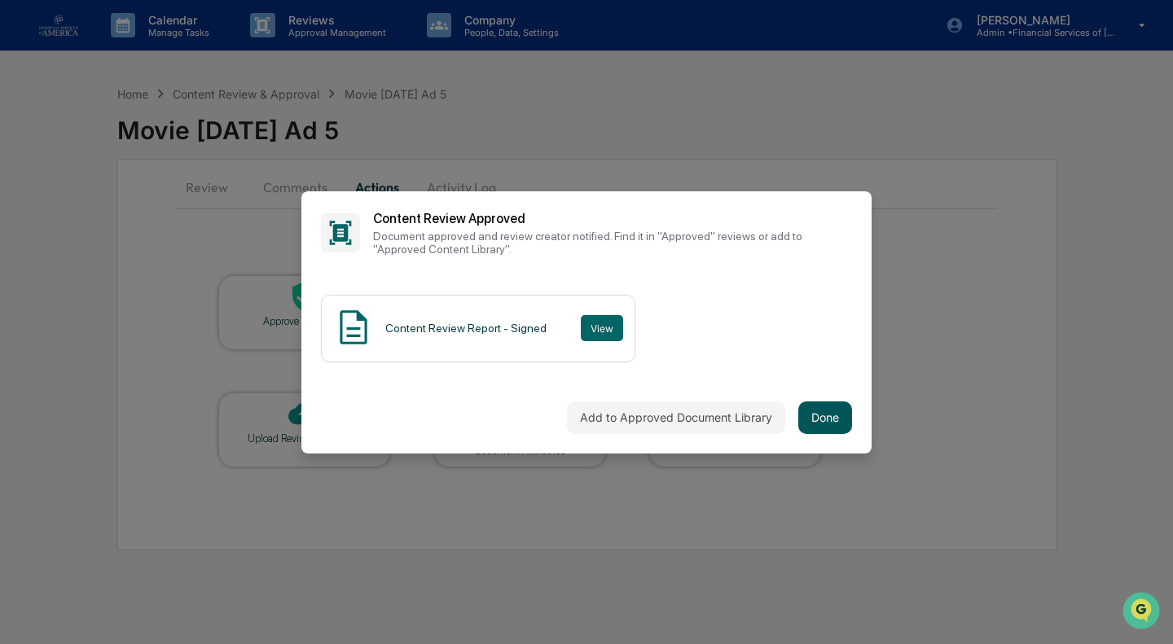
click at [798, 405] on button "Done" at bounding box center [825, 417] width 54 height 33
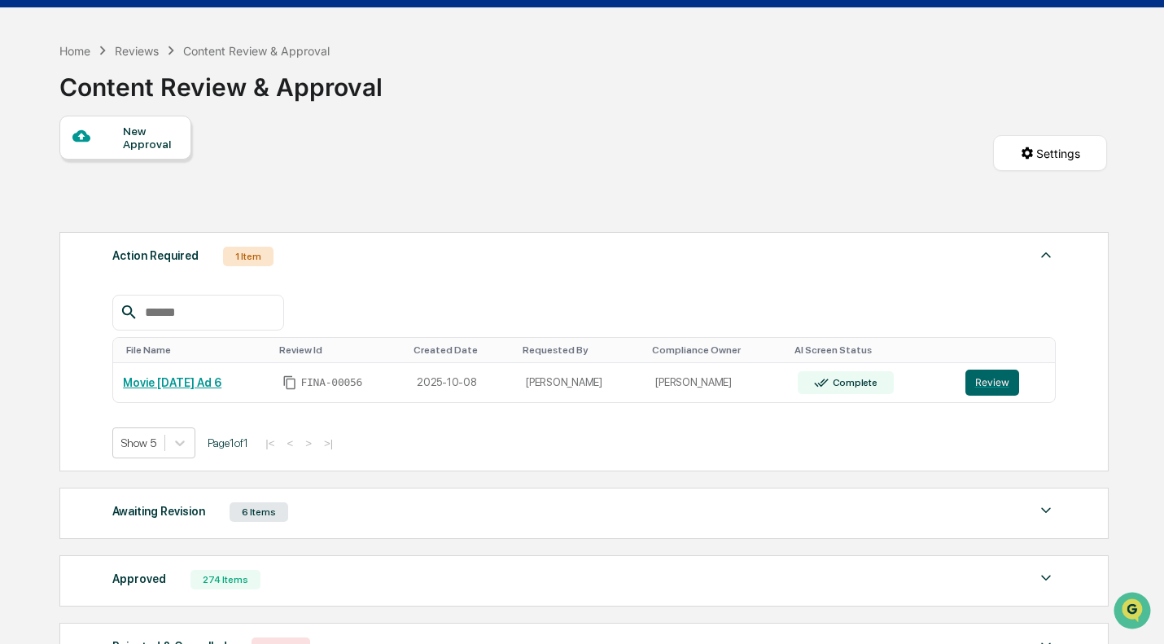
scroll to position [44, 0]
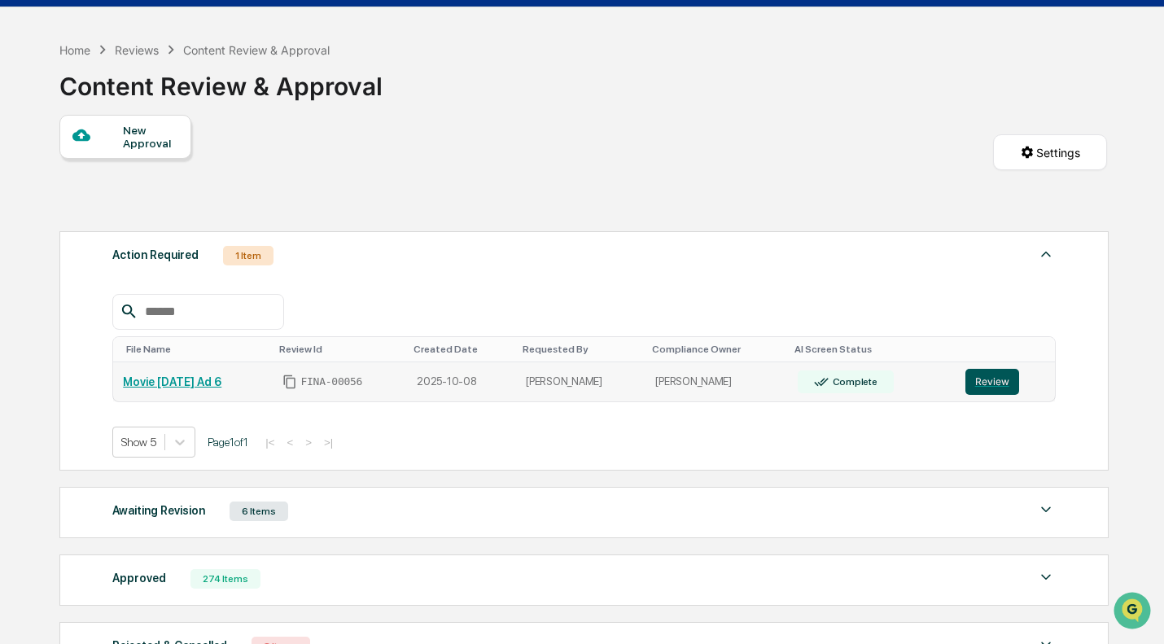
click at [993, 383] on button "Review" at bounding box center [993, 382] width 54 height 26
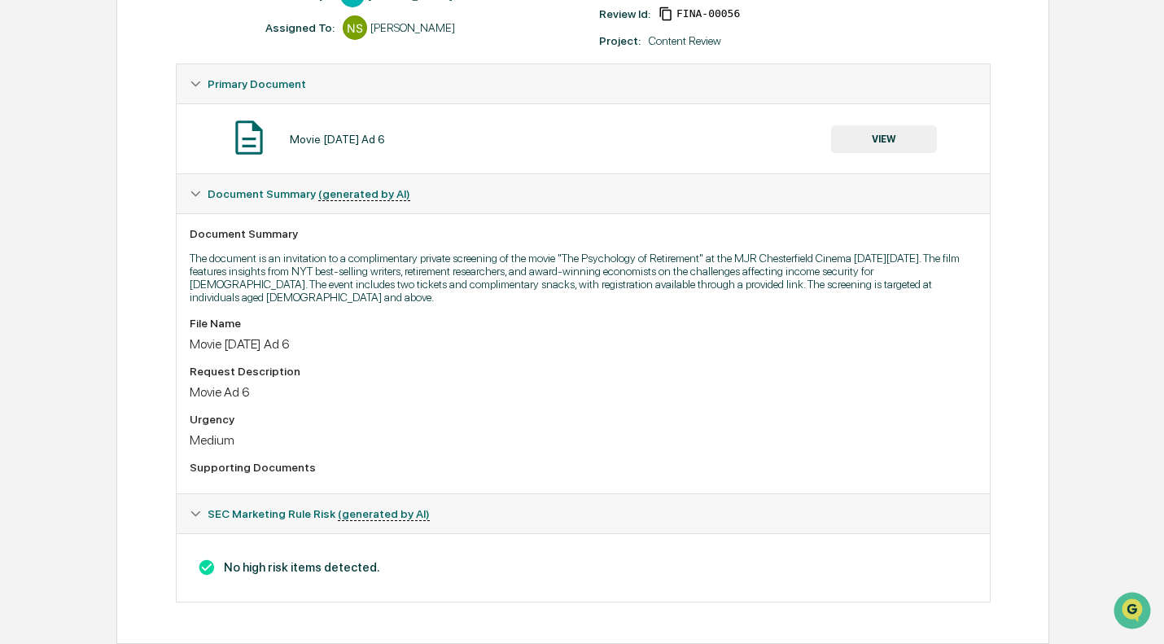
scroll to position [199, 0]
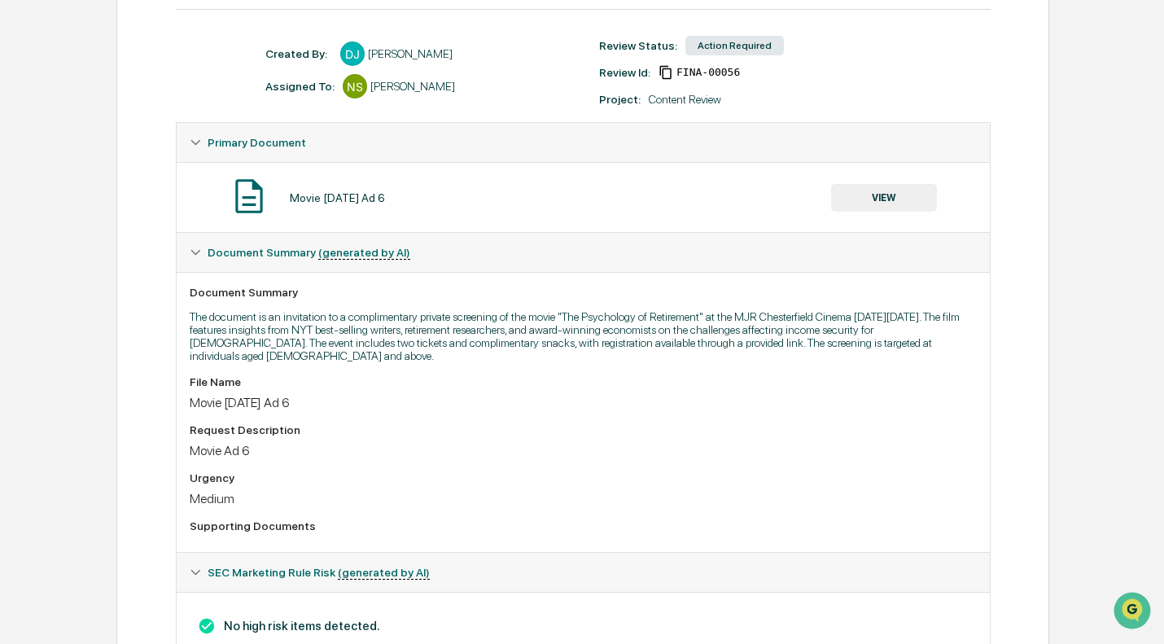
click at [884, 214] on div "Movie [DATE] Ad 6 VIEW" at bounding box center [583, 197] width 787 height 43
click at [887, 199] on button "VIEW" at bounding box center [884, 198] width 106 height 28
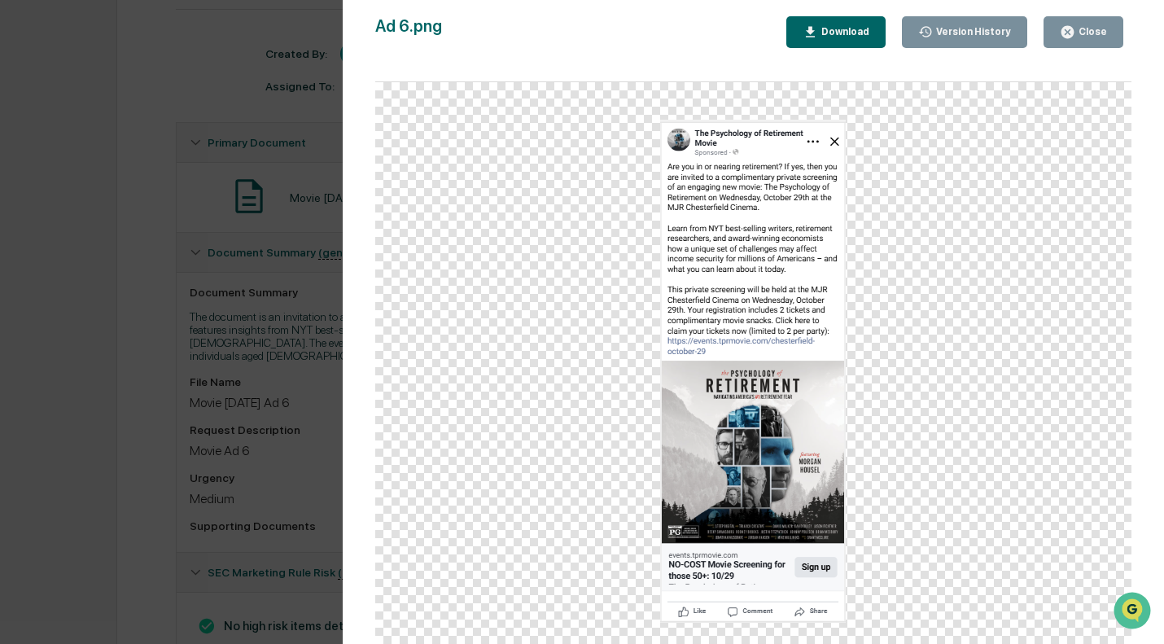
click at [1083, 40] on button "Close" at bounding box center [1084, 32] width 80 height 32
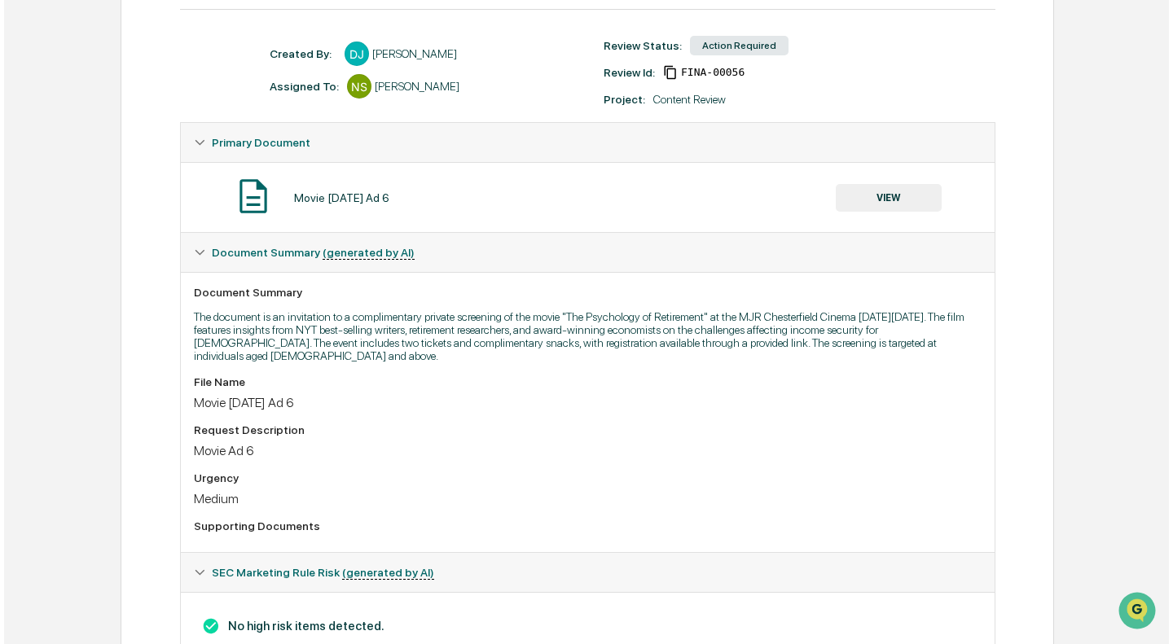
scroll to position [0, 0]
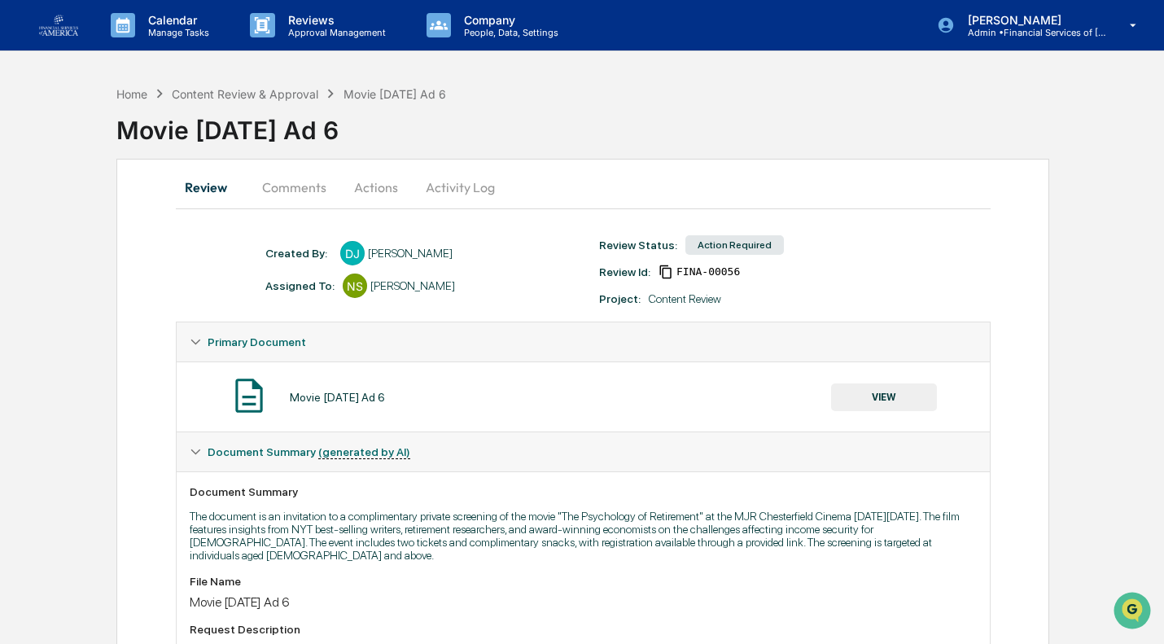
click at [357, 189] on button "Actions" at bounding box center [376, 187] width 73 height 39
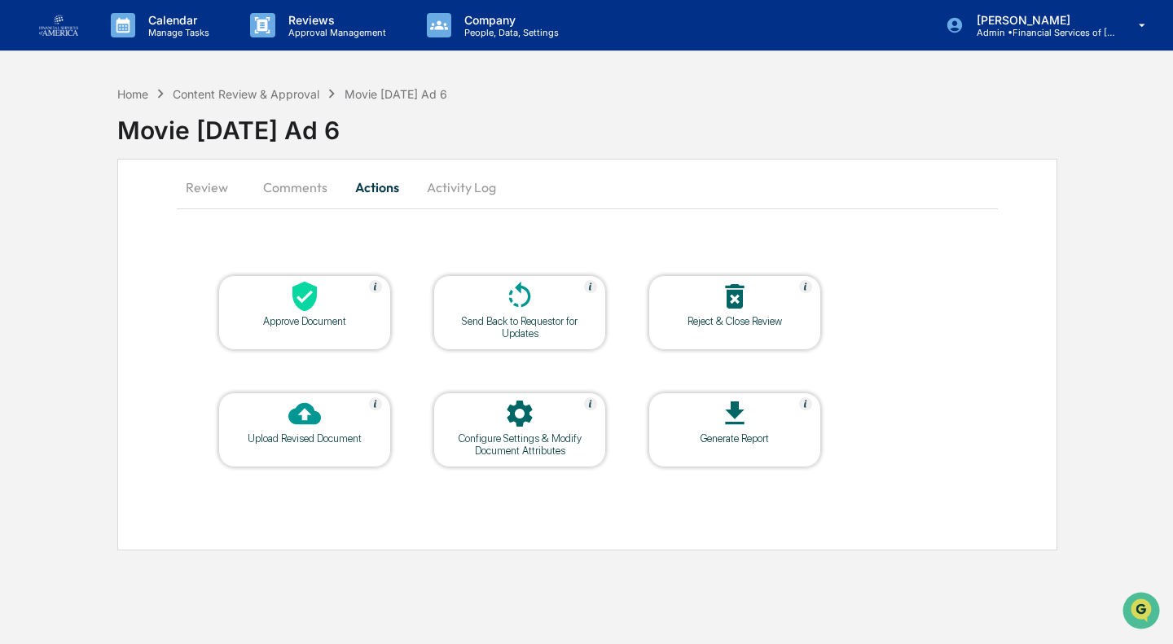
click at [287, 313] on div at bounding box center [304, 297] width 163 height 35
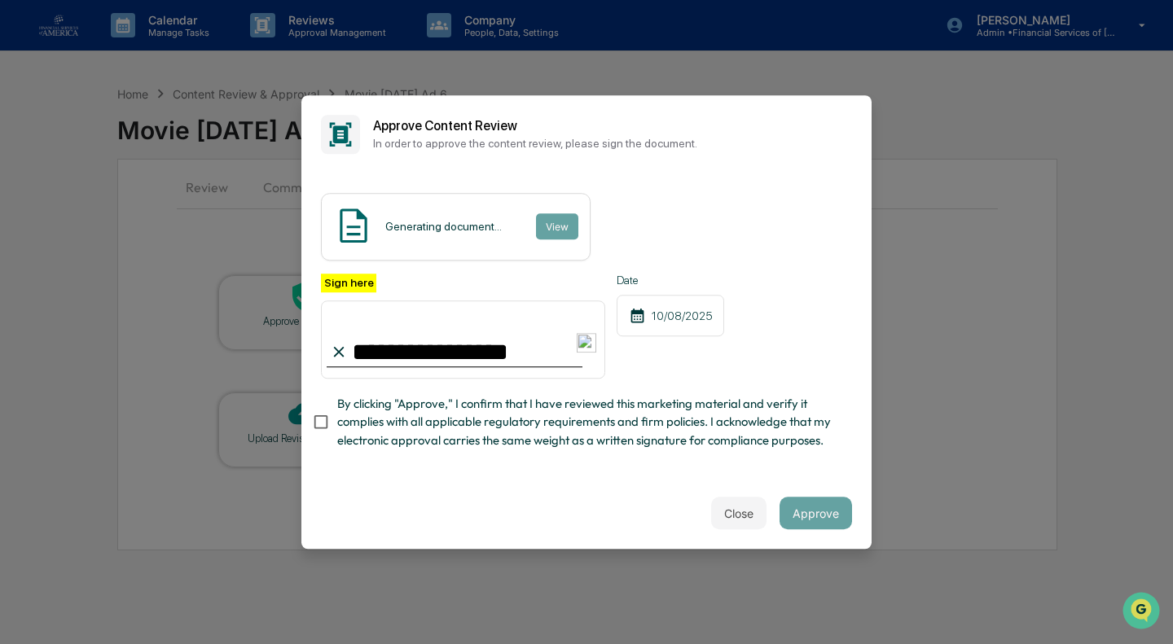
type input "**********"
click at [356, 419] on span "By clicking "Approve," I confirm that I have reviewed this marketing material a…" at bounding box center [588, 422] width 502 height 55
click at [800, 529] on button "Approve" at bounding box center [815, 513] width 72 height 33
